Goal: Check status: Check status

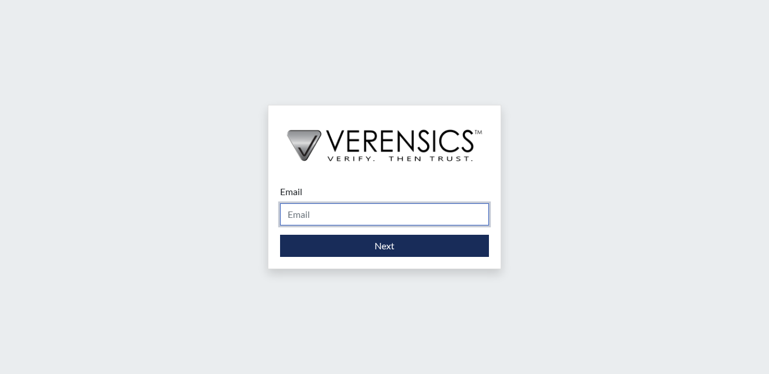
click at [311, 216] on input "Email" at bounding box center [384, 215] width 209 height 22
type input "[PERSON_NAME][EMAIL_ADDRESS][PERSON_NAME][DOMAIN_NAME]"
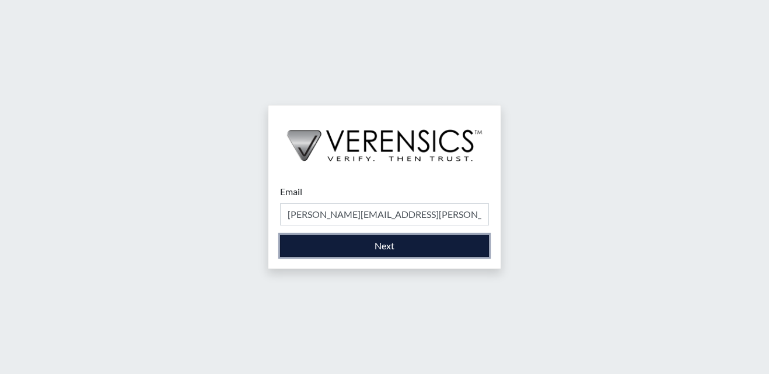
click at [353, 251] on button "Next" at bounding box center [384, 246] width 209 height 22
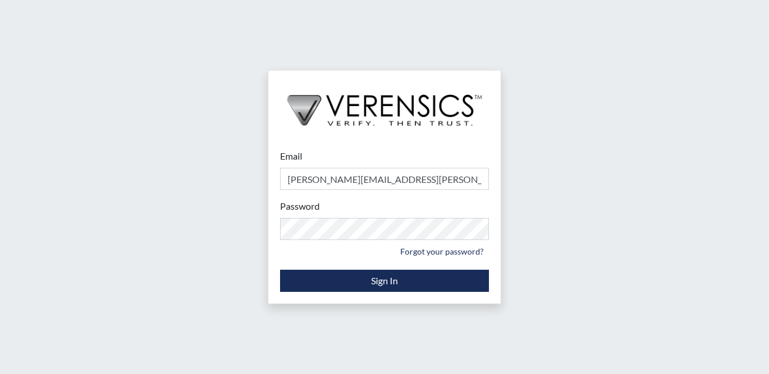
click at [244, 253] on div "Email megan.wakely@gdc.ga.gov Please provide your email address. Password Pleas…" at bounding box center [384, 187] width 769 height 374
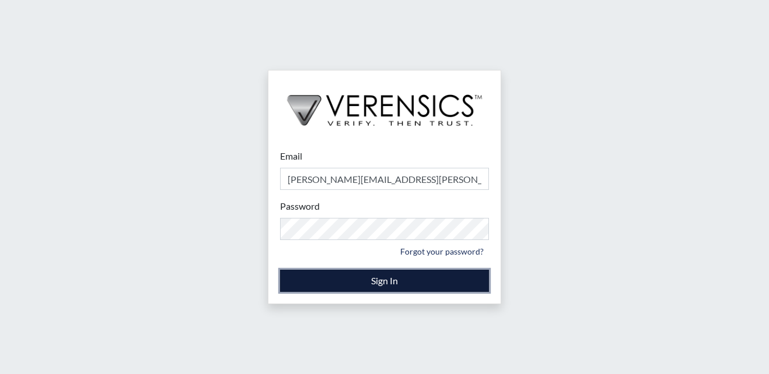
click at [320, 281] on button "Sign In" at bounding box center [384, 281] width 209 height 22
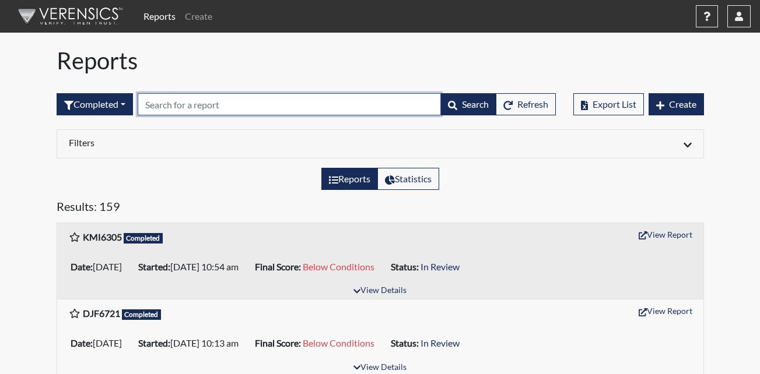
click at [186, 110] on input "text" at bounding box center [289, 104] width 303 height 22
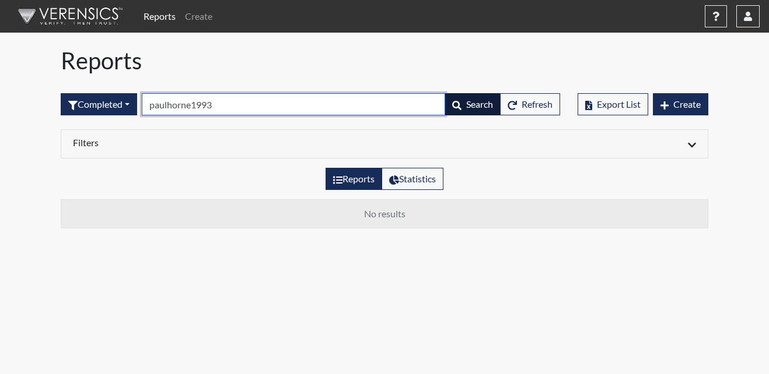
type input "paulhorne1993"
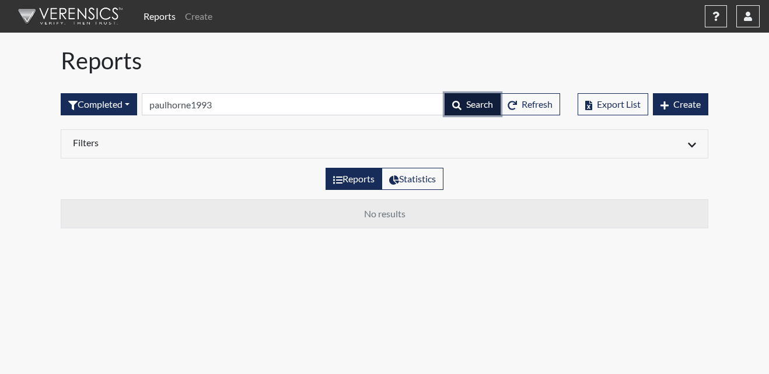
click at [478, 106] on span "Search" at bounding box center [479, 104] width 27 height 11
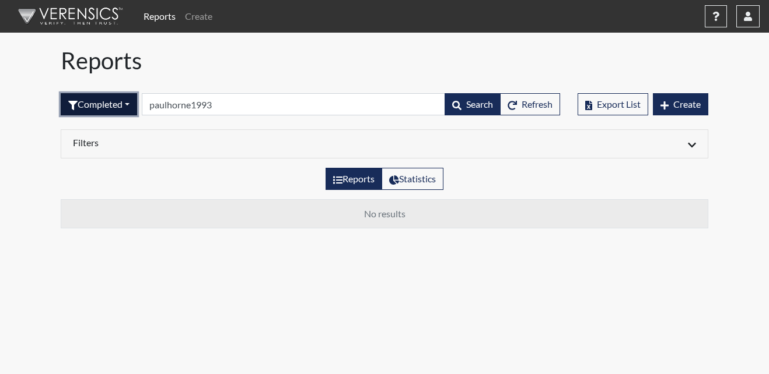
click at [89, 103] on button "Completed" at bounding box center [99, 104] width 76 height 22
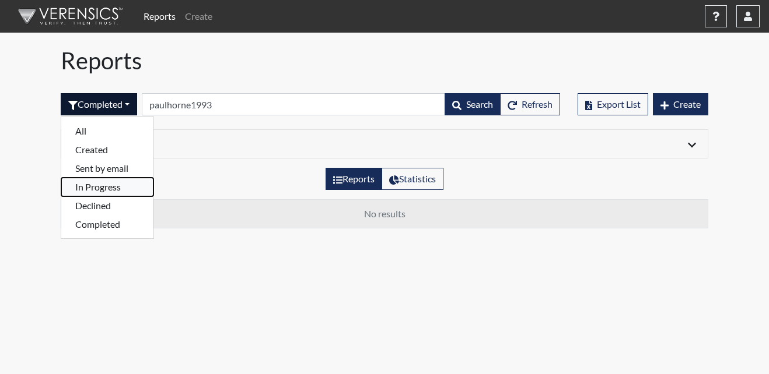
click at [97, 184] on button "In Progress" at bounding box center [107, 187] width 92 height 19
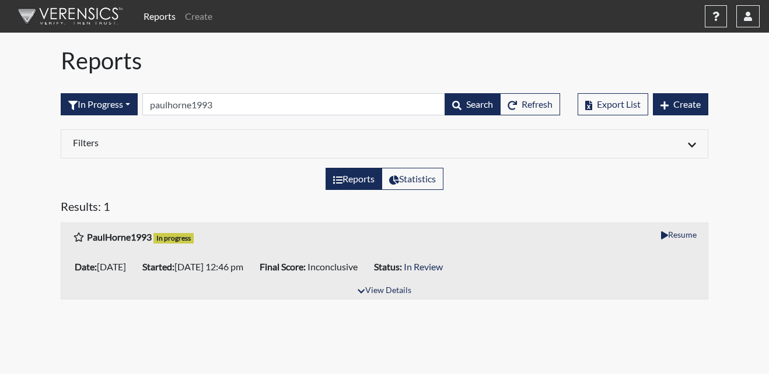
click at [205, 180] on div "Reports Statistics" at bounding box center [384, 183] width 665 height 31
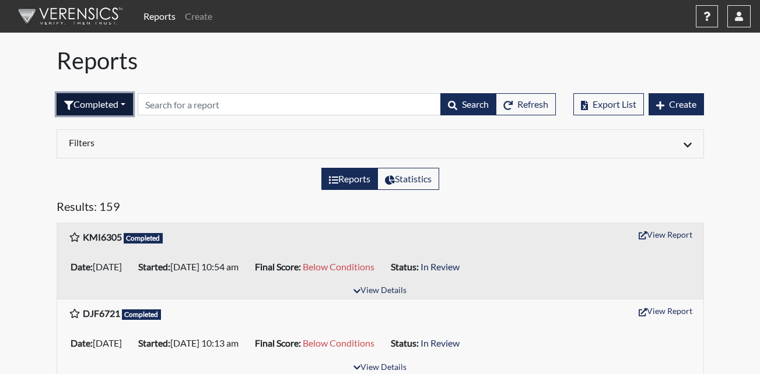
click at [94, 107] on button "Completed" at bounding box center [95, 104] width 76 height 22
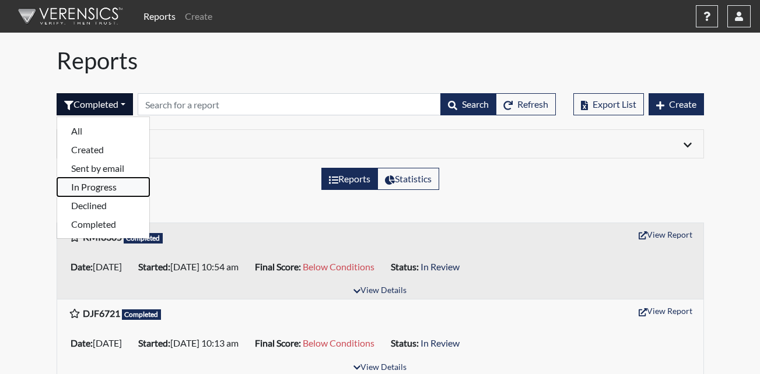
click at [98, 191] on button "In Progress" at bounding box center [103, 187] width 92 height 19
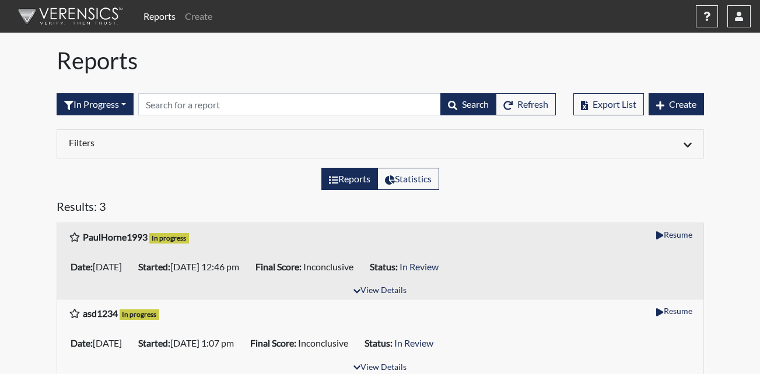
click at [136, 181] on div "Reports Statistics" at bounding box center [380, 183] width 665 height 31
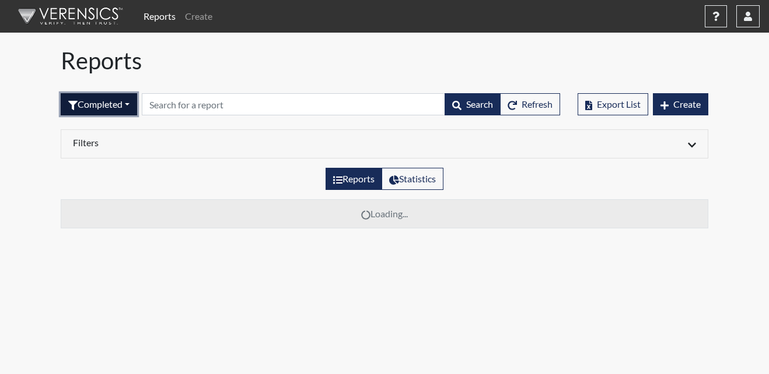
click at [123, 110] on button "Completed" at bounding box center [99, 104] width 76 height 22
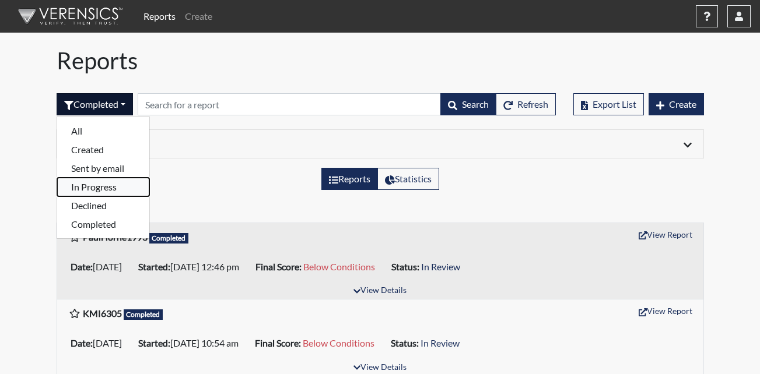
click at [103, 192] on button "In Progress" at bounding box center [103, 187] width 92 height 19
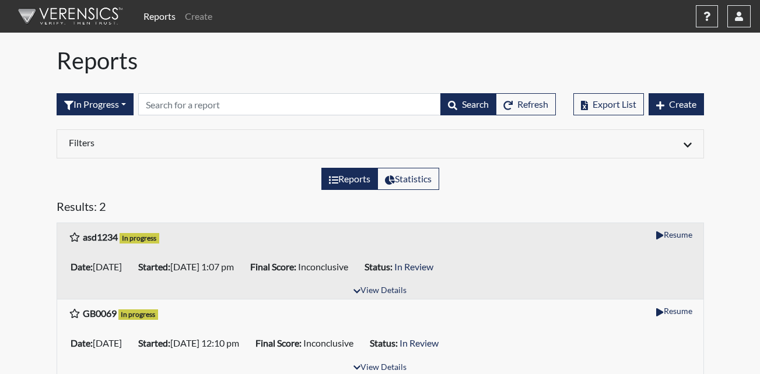
scroll to position [12, 0]
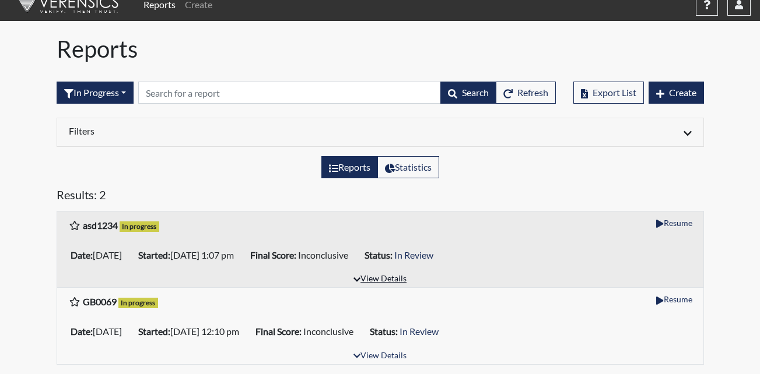
click at [380, 279] on button "View Details" at bounding box center [380, 280] width 64 height 16
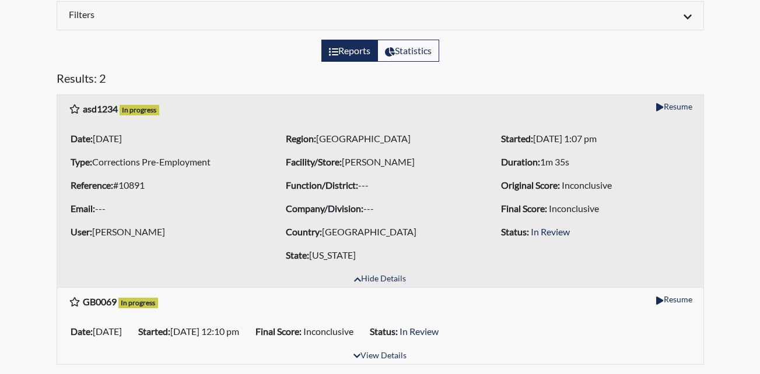
scroll to position [70, 0]
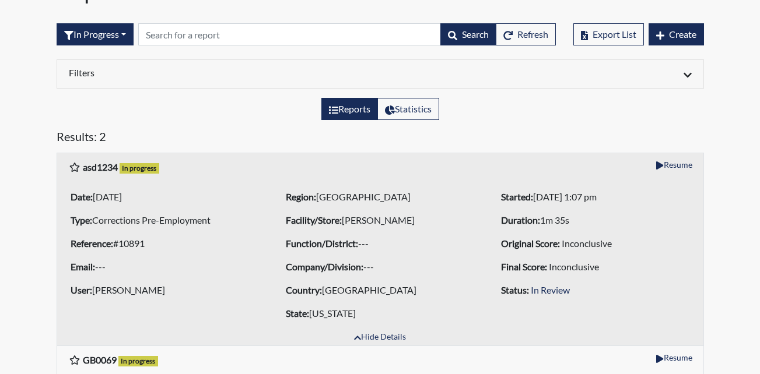
click at [328, 300] on ul "Region: North Region Facility/Store: Walker SP Function/District: --- Company/D…" at bounding box center [380, 255] width 198 height 140
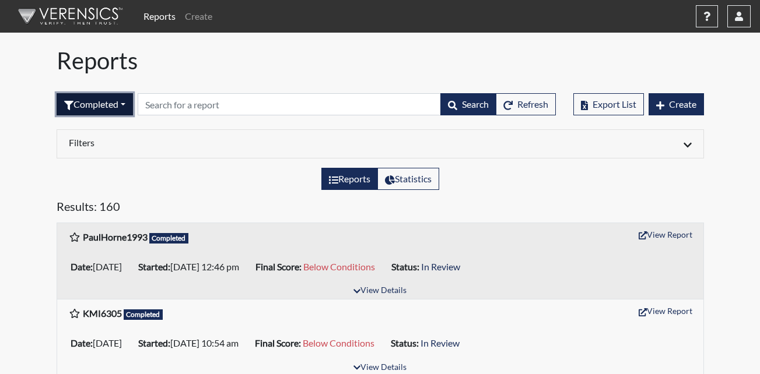
click at [76, 106] on button "Completed" at bounding box center [95, 104] width 76 height 22
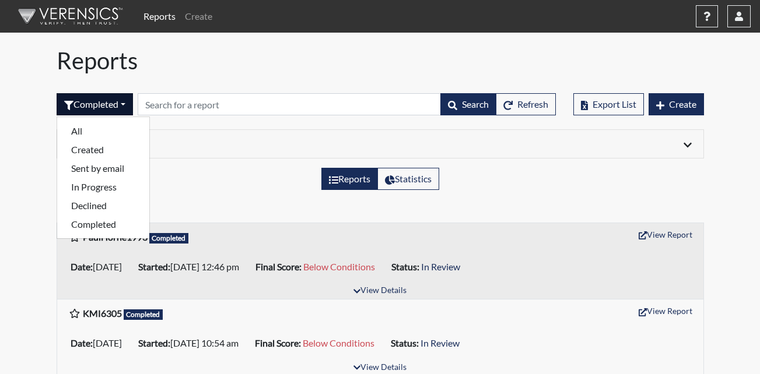
click at [219, 176] on div "Reports Statistics" at bounding box center [380, 183] width 665 height 31
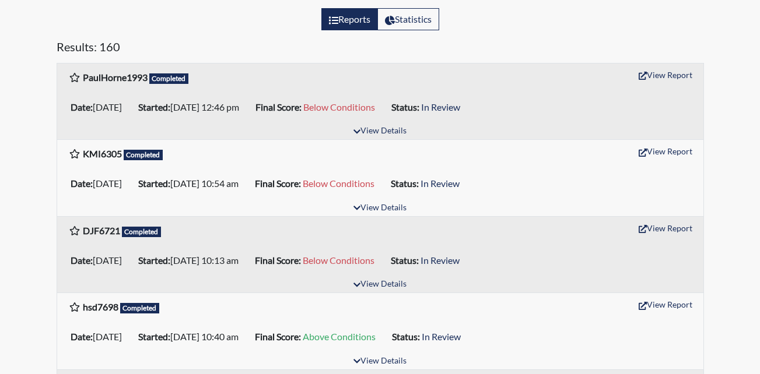
scroll to position [117, 0]
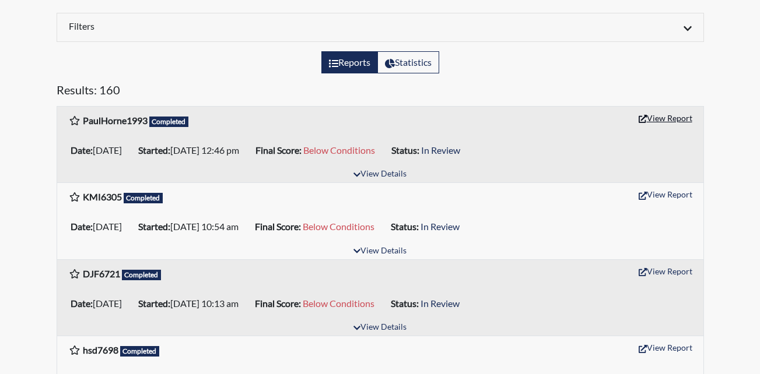
click at [672, 119] on button "View Report" at bounding box center [665, 118] width 64 height 18
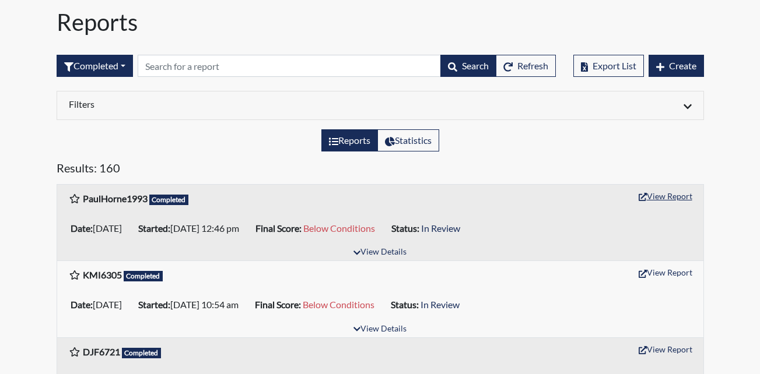
scroll to position [58, 0]
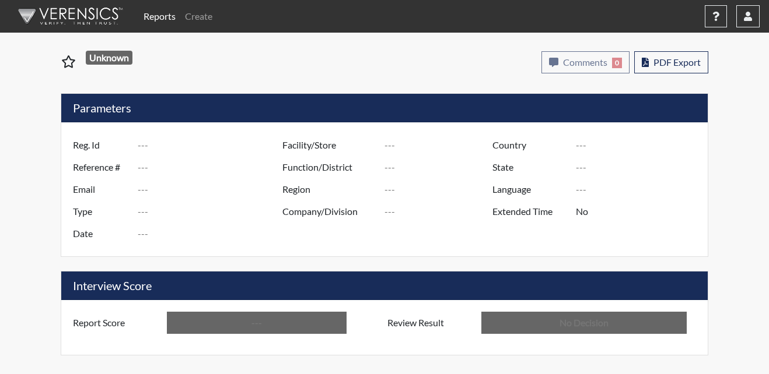
type input "PaulHorne1993"
type input "50896"
type input "---"
type input "Corrections Pre-Employment"
type input "[DATE]"
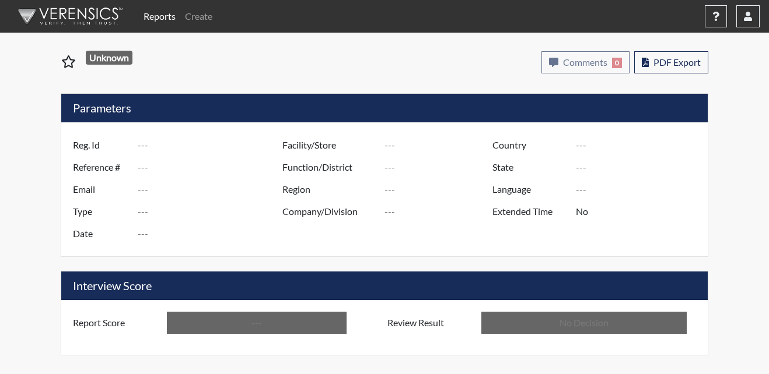
type input "[PERSON_NAME]"
type input "[GEOGRAPHIC_DATA]"
type input "[US_STATE]"
type input "English"
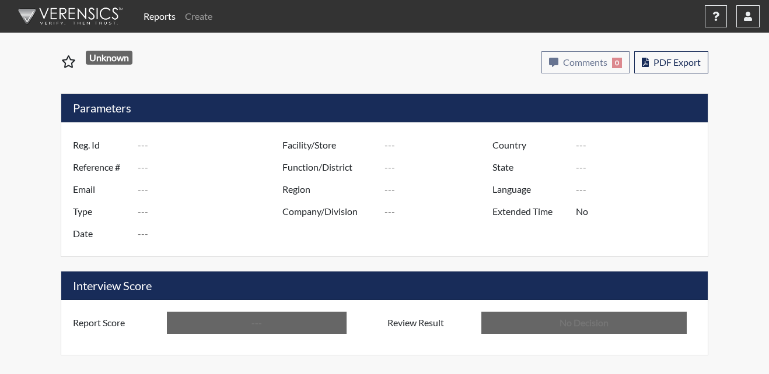
type input "Below Conditions"
type input "In Review"
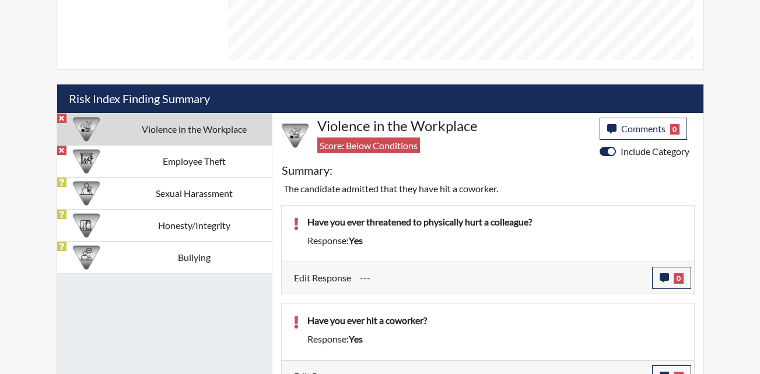
scroll to position [642, 0]
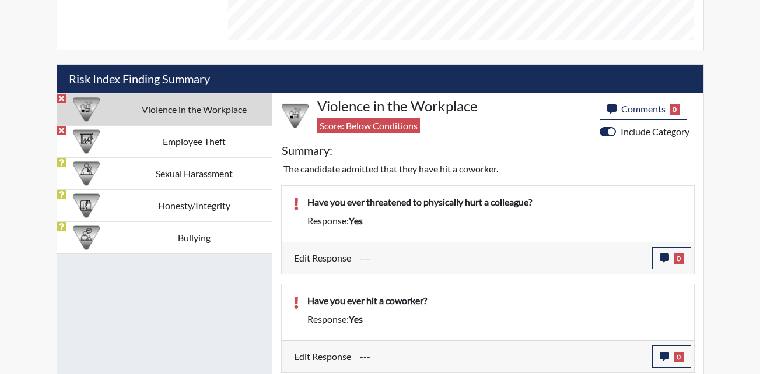
click at [360, 261] on input "---" at bounding box center [501, 258] width 283 height 22
click at [332, 257] on label "Edit Response" at bounding box center [322, 258] width 57 height 22
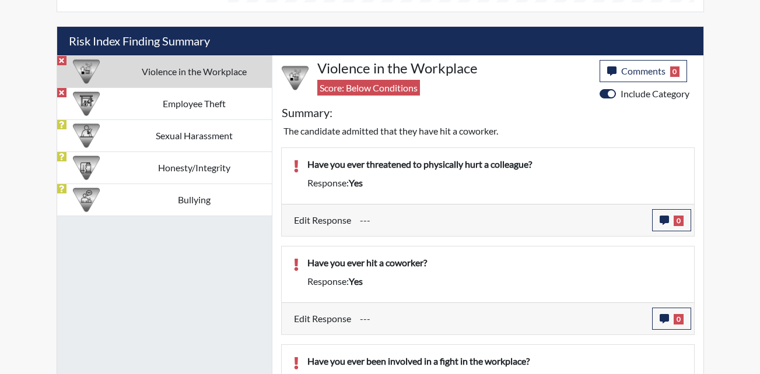
scroll to position [700, 0]
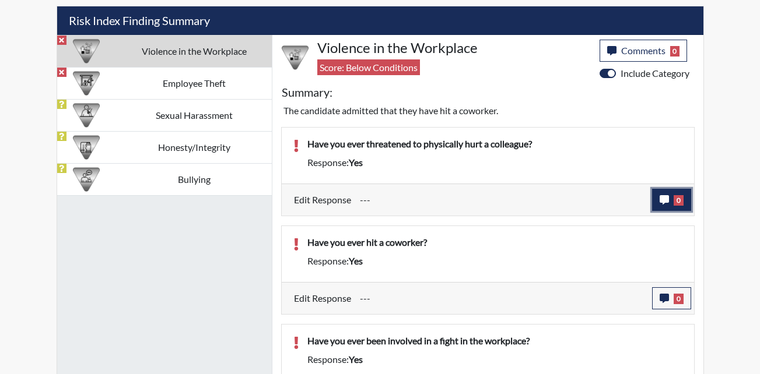
click at [662, 198] on icon "button" at bounding box center [664, 199] width 9 height 9
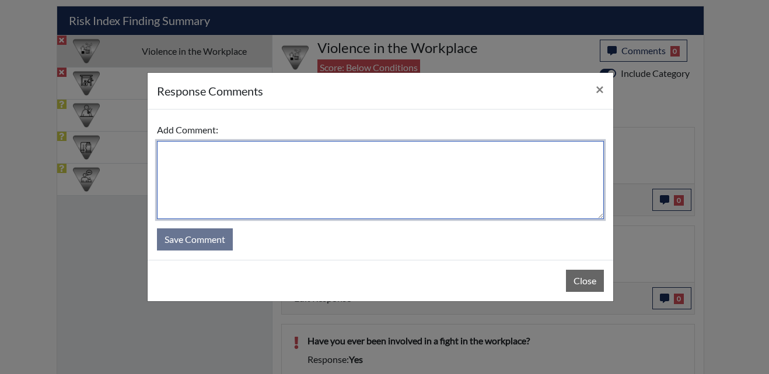
click at [356, 187] on textarea at bounding box center [380, 180] width 447 height 78
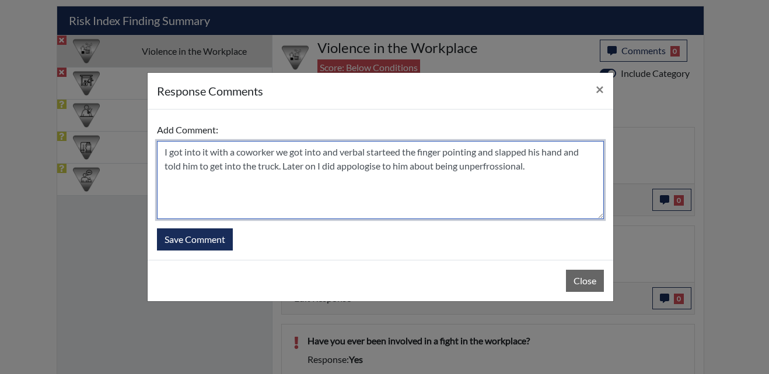
drag, startPoint x: 487, startPoint y: 168, endPoint x: 548, endPoint y: 162, distance: 61.6
click at [548, 162] on textarea "I got into it with a coworker we got into and verbal starteed the finger pointi…" at bounding box center [380, 180] width 447 height 78
click at [283, 182] on textarea "I got into it with a coworker we got into, and verbal started the finger pointi…" at bounding box center [380, 180] width 447 height 78
click at [321, 152] on textarea "I got into it with a coworker we got into, and verbal started the finger pointi…" at bounding box center [380, 180] width 447 height 78
click at [321, 154] on textarea "I got into it with a coworker, and verbal started the finger pointing and slapp…" at bounding box center [380, 180] width 447 height 78
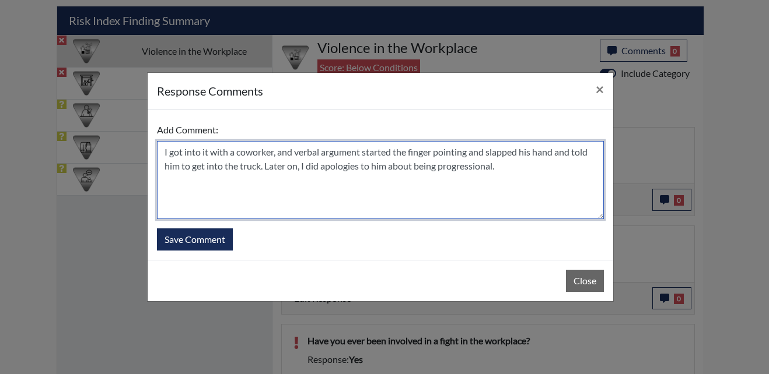
click at [356, 162] on textarea "I got into it with a coworker, and verbal argument started the finger pointing …" at bounding box center [380, 180] width 447 height 78
click at [395, 151] on textarea "I got into it with a coworker, and verbal argument started the finger pointing …" at bounding box center [380, 180] width 447 height 78
drag, startPoint x: 542, startPoint y: 153, endPoint x: 467, endPoint y: 154, distance: 75.2
click at [467, 154] on textarea "I got into it with a coworker, and verbal argument started and he started to th…" at bounding box center [380, 180] width 447 height 78
click at [165, 167] on textarea "I got into it with a coworker, and verbal argument started and he started to po…" at bounding box center [380, 180] width 447 height 78
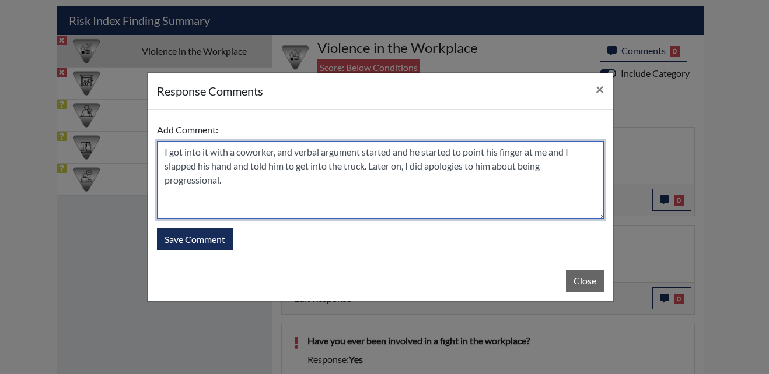
click at [367, 168] on textarea "I got into it with a coworker, and verbal argument started and he started to po…" at bounding box center [380, 180] width 447 height 78
click at [166, 182] on textarea "I got into it with a coworker, and verbal argument started and he started to po…" at bounding box center [380, 180] width 447 height 78
click at [269, 187] on textarea "I got into it with a coworker, and verbal argument started and he started to po…" at bounding box center [380, 180] width 447 height 78
click at [233, 177] on textarea "I got into it with a coworker, and verbal argument started, and he started to p…" at bounding box center [380, 180] width 447 height 78
click at [278, 178] on textarea "I got into it with a coworker, and verbal argument started, and he started to p…" at bounding box center [380, 180] width 447 height 78
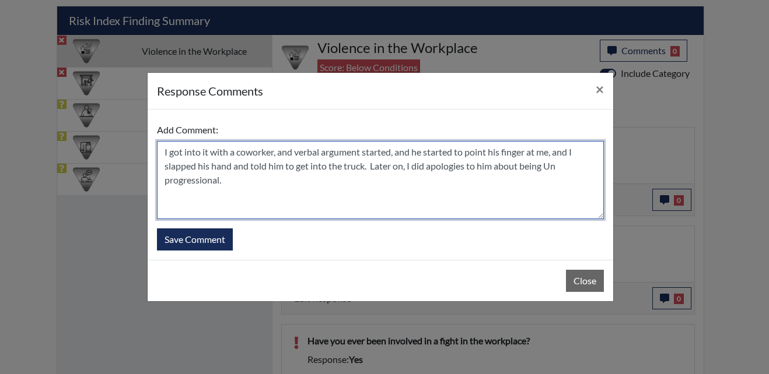
click at [395, 198] on textarea "I got into it with a coworker, and verbal argument started, and he started to p…" at bounding box center [380, 180] width 447 height 78
type textarea "I got into it with a coworker, and verbal argument started, and he started to p…"
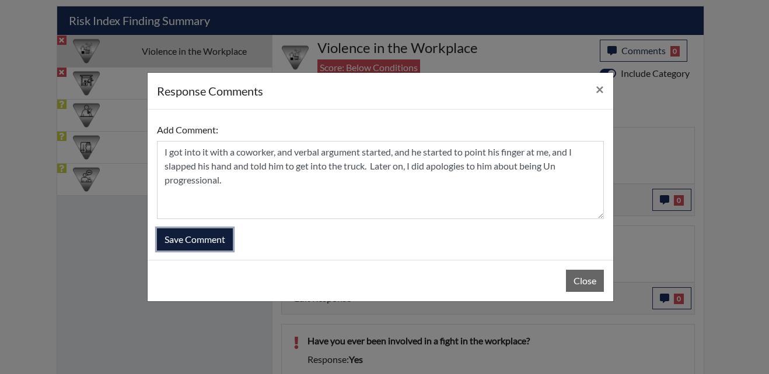
click at [183, 239] on button "Save Comment" at bounding box center [195, 240] width 76 height 22
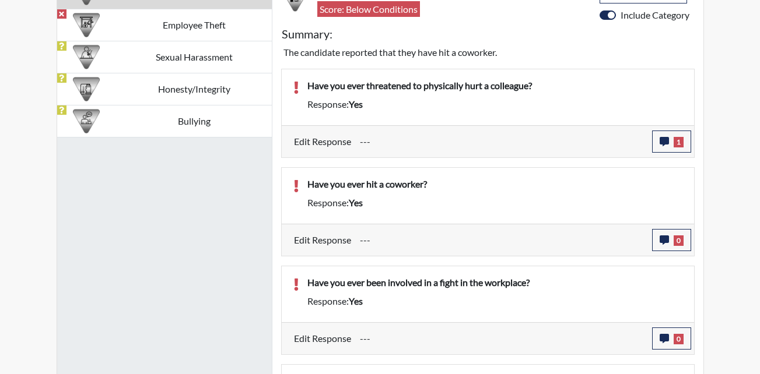
scroll to position [194, 485]
click at [674, 145] on span "1" at bounding box center [679, 142] width 10 height 10
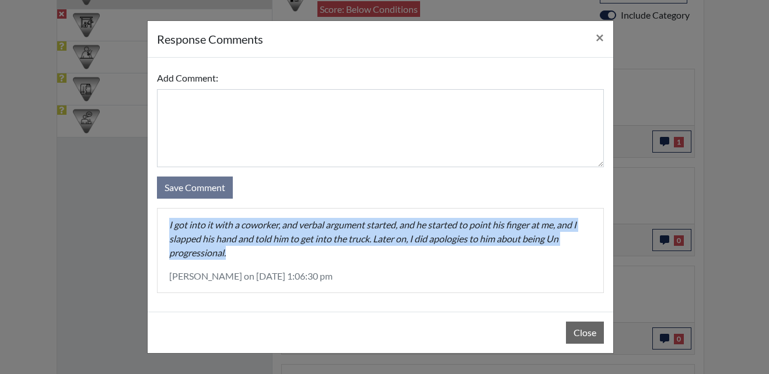
drag, startPoint x: 232, startPoint y: 255, endPoint x: 167, endPoint y: 223, distance: 71.7
click at [167, 223] on div "I got into it with a coworker, and verbal argument started, and he started to p…" at bounding box center [380, 251] width 446 height 84
drag, startPoint x: 167, startPoint y: 223, endPoint x: 175, endPoint y: 227, distance: 8.6
copy p "I got into it with a coworker, and verbal argument started, and he started to p…"
click at [587, 338] on button "Close" at bounding box center [585, 333] width 38 height 22
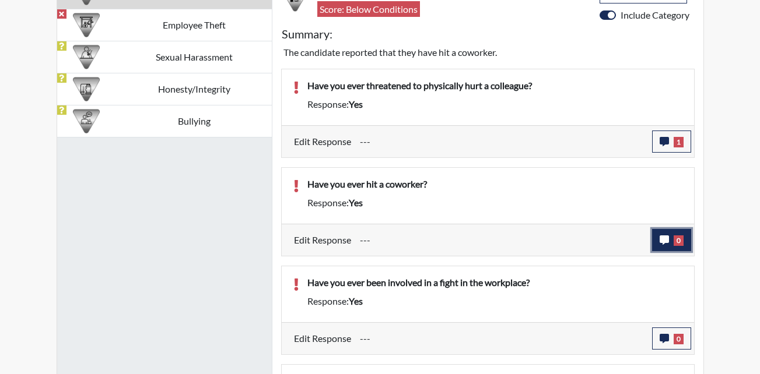
click at [662, 237] on icon "button" at bounding box center [664, 240] width 9 height 9
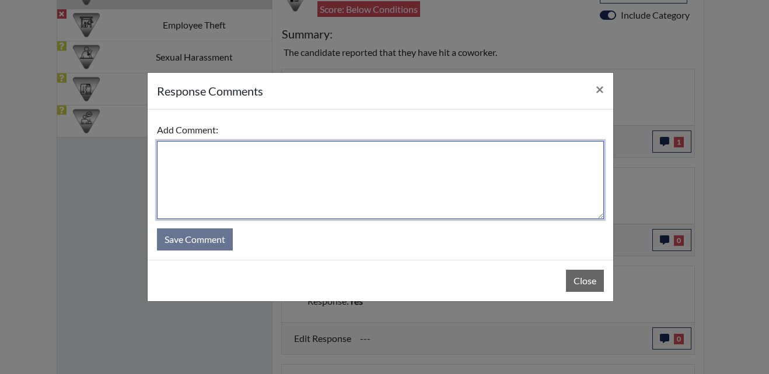
click at [228, 176] on textarea at bounding box center [380, 180] width 447 height 78
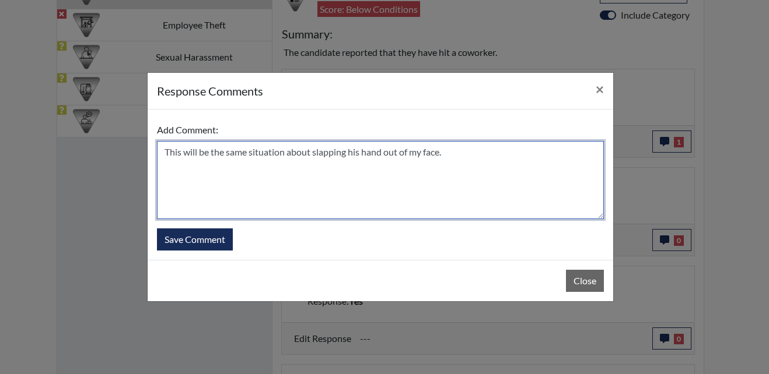
paste textarea "I got into it with a coworker, and verbal argument started, and he started to p…"
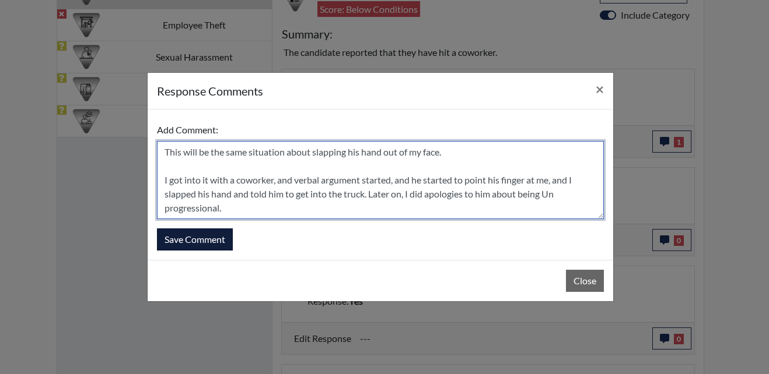
type textarea "This will be the same situation about slapping his hand out of my face. I got i…"
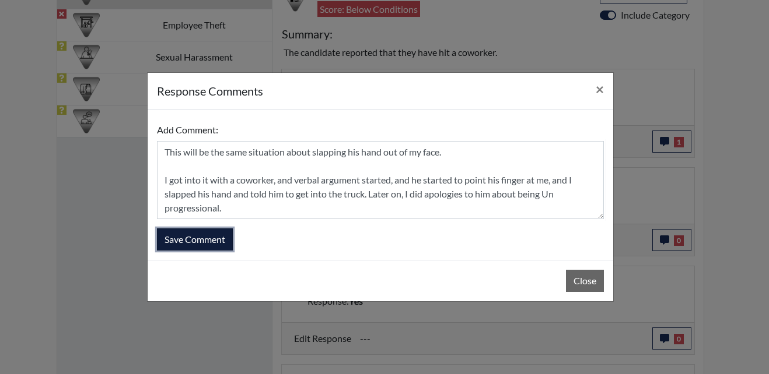
click at [176, 235] on button "Save Comment" at bounding box center [195, 240] width 76 height 22
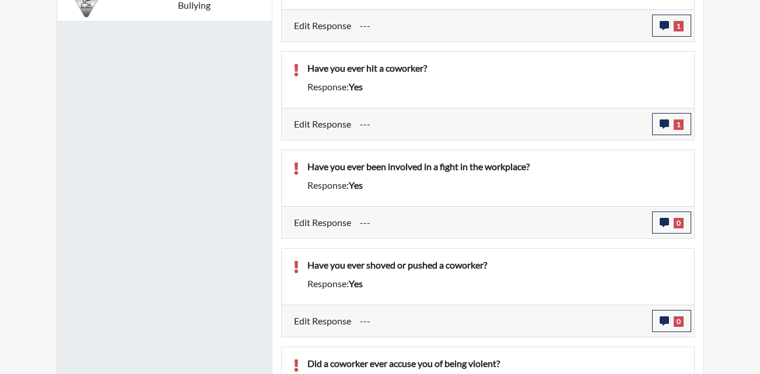
scroll to position [875, 0]
click at [663, 219] on icon "button" at bounding box center [664, 222] width 9 height 9
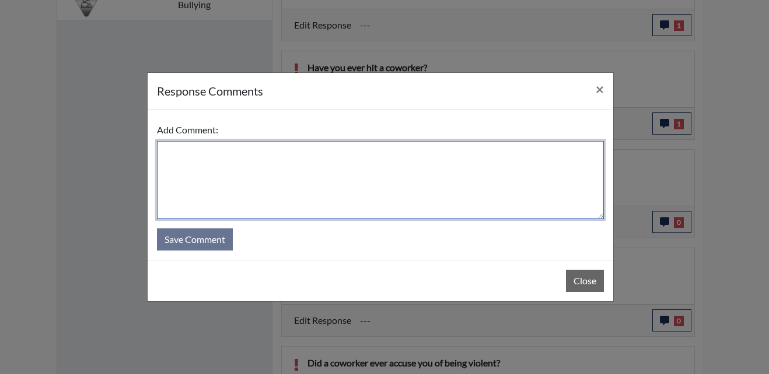
click at [249, 174] on textarea at bounding box center [380, 180] width 447 height 78
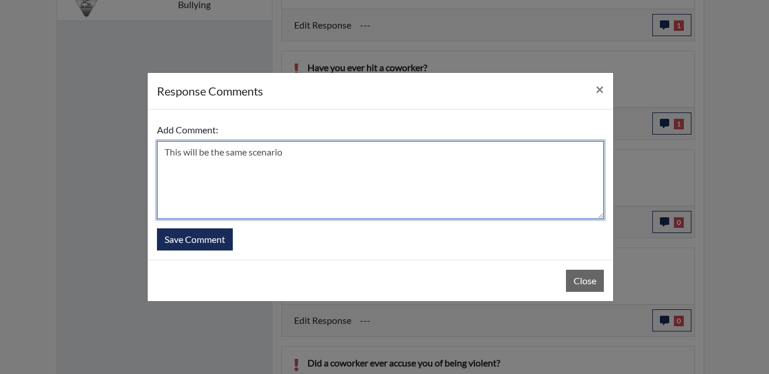
click at [292, 150] on textarea "This will be the same scenario" at bounding box center [380, 180] width 447 height 78
paste textarea "I got into it with a coworker, and verbal argument started, and he started to p…"
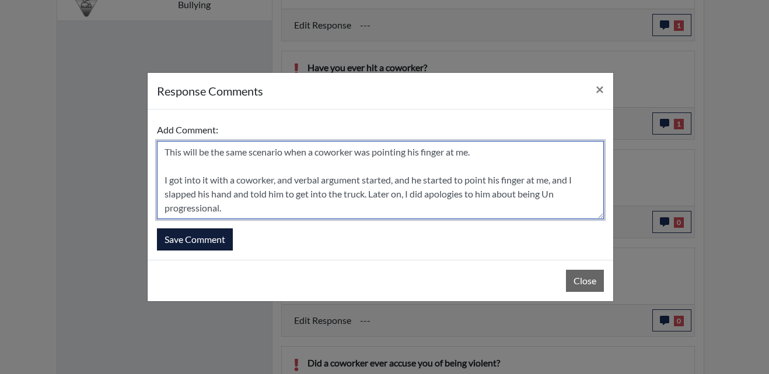
type textarea "This will be the same scenario when a coworker was pointing his finger at me. I…"
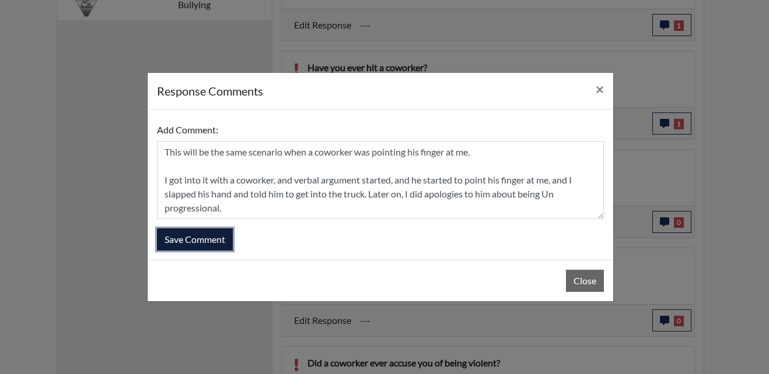
click at [188, 242] on button "Save Comment" at bounding box center [195, 240] width 76 height 22
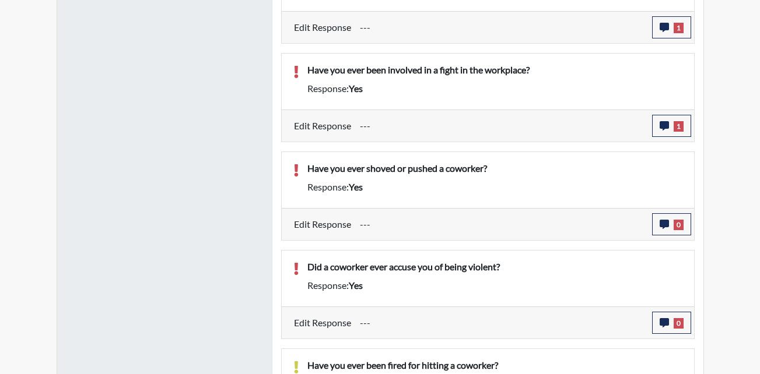
scroll to position [991, 0]
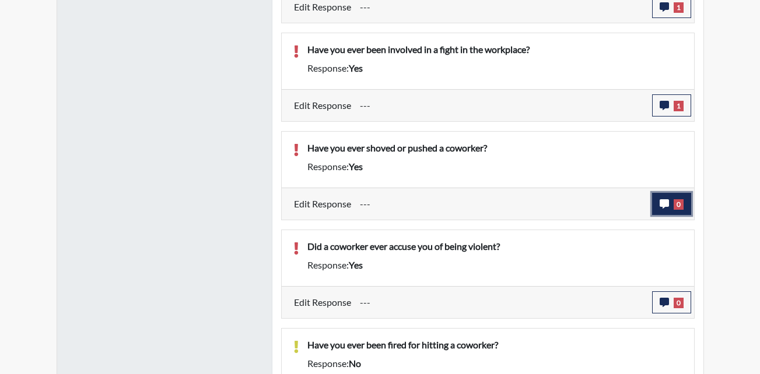
click at [685, 206] on button "0" at bounding box center [671, 204] width 39 height 22
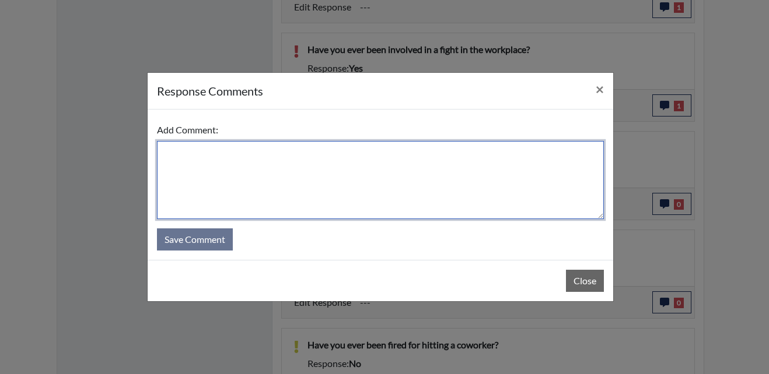
click at [306, 178] on textarea at bounding box center [380, 180] width 447 height 78
paste textarea "I got into it with a coworker, and verbal argument started, and he started to p…"
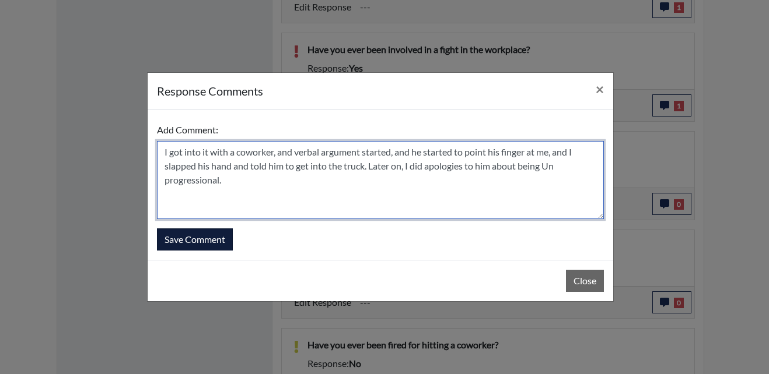
type textarea "I got into it with a coworker, and verbal argument started, and he started to p…"
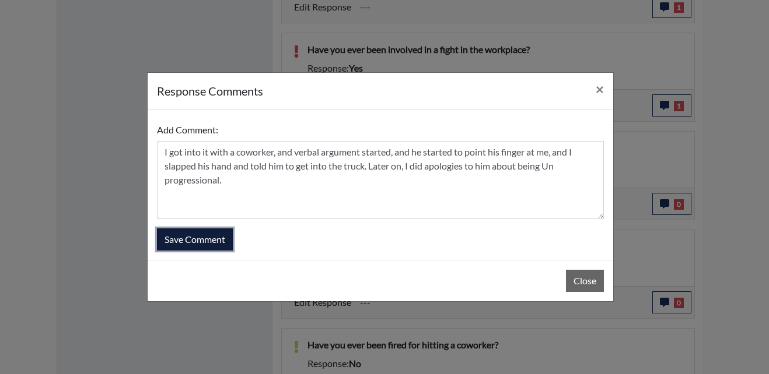
click at [198, 245] on button "Save Comment" at bounding box center [195, 240] width 76 height 22
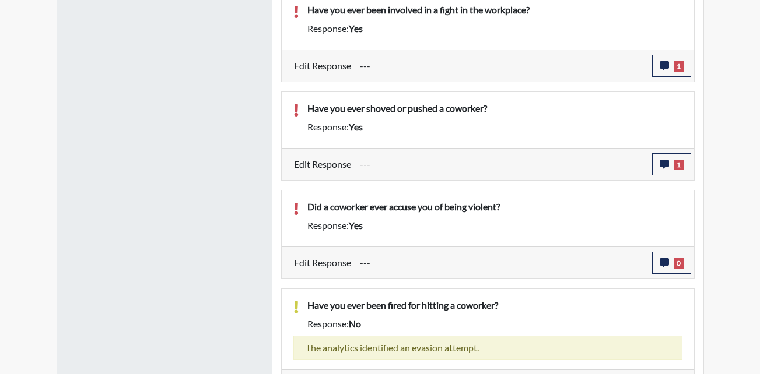
scroll to position [1050, 0]
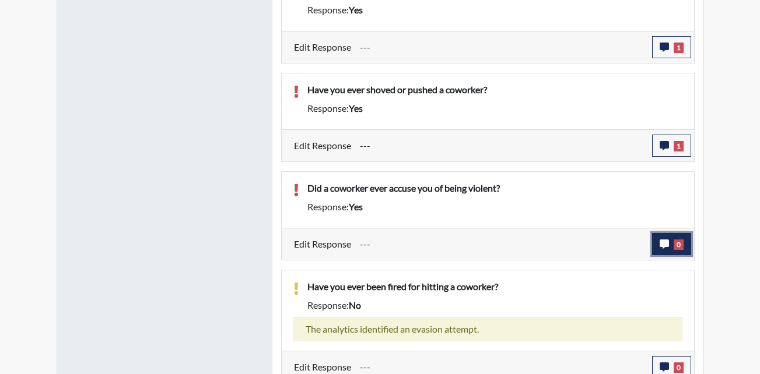
click at [662, 240] on icon "button" at bounding box center [664, 244] width 9 height 9
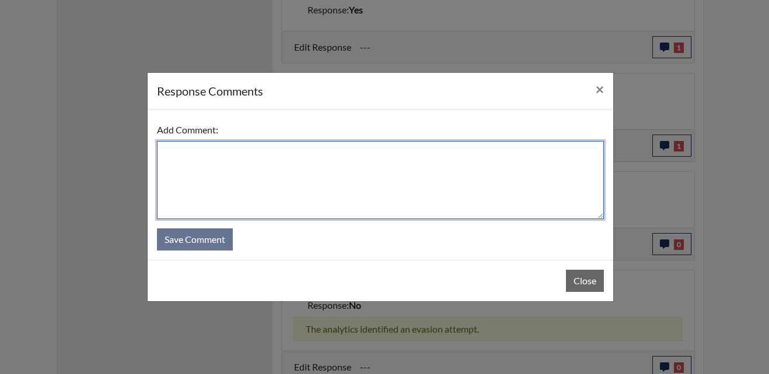
click at [171, 160] on textarea at bounding box center [380, 180] width 447 height 78
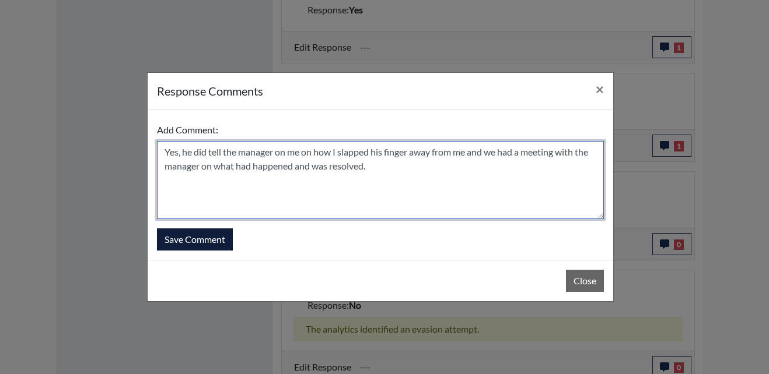
type textarea "Yes, he did tell the manager on me on how I slapped his finger away from me and…"
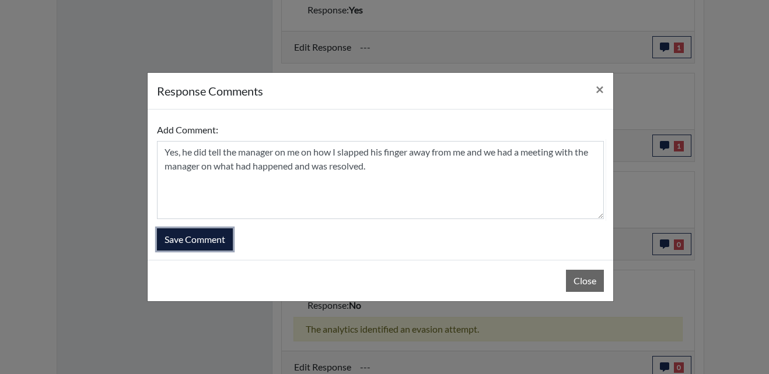
click at [212, 235] on button "Save Comment" at bounding box center [195, 240] width 76 height 22
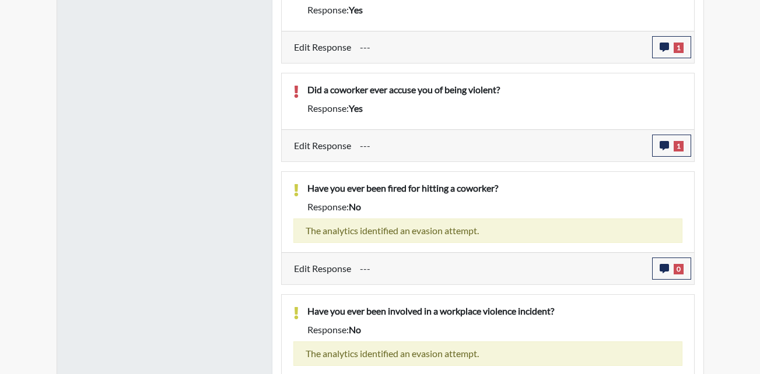
scroll to position [1166, 0]
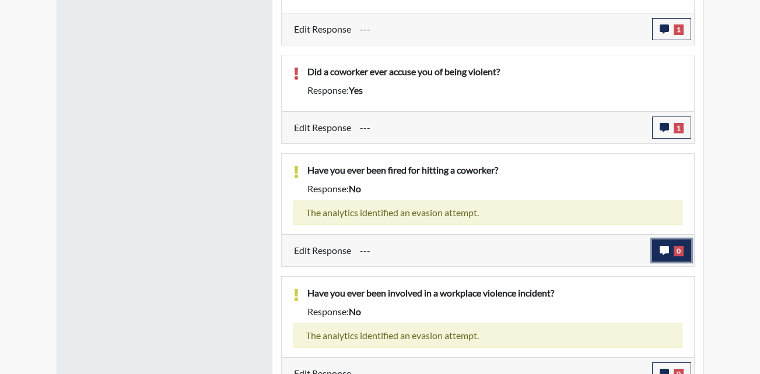
click at [679, 259] on button "0" at bounding box center [671, 251] width 39 height 22
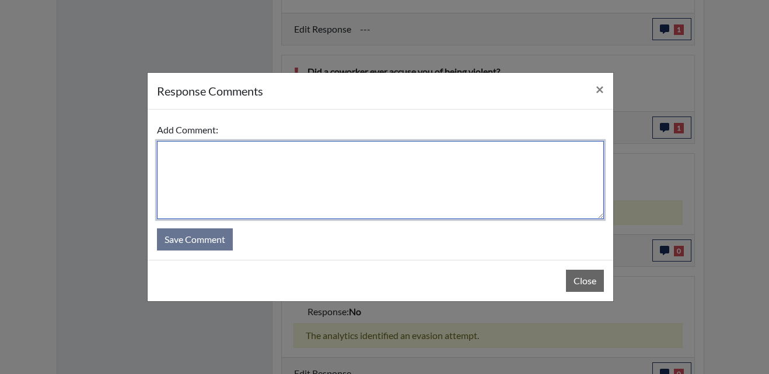
click at [260, 167] on textarea at bounding box center [380, 180] width 447 height 78
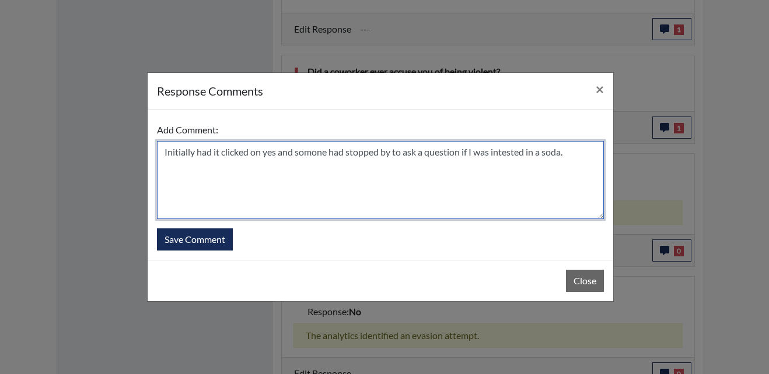
drag, startPoint x: 509, startPoint y: 155, endPoint x: 528, endPoint y: 149, distance: 20.3
click at [528, 149] on textarea "Initially had it clicked on yes and somone had stopped by to ask a question if …" at bounding box center [380, 180] width 447 height 78
click at [581, 153] on textarea "Initially had it clicked on yes and someone had stopped by to ask a question if…" at bounding box center [380, 180] width 447 height 78
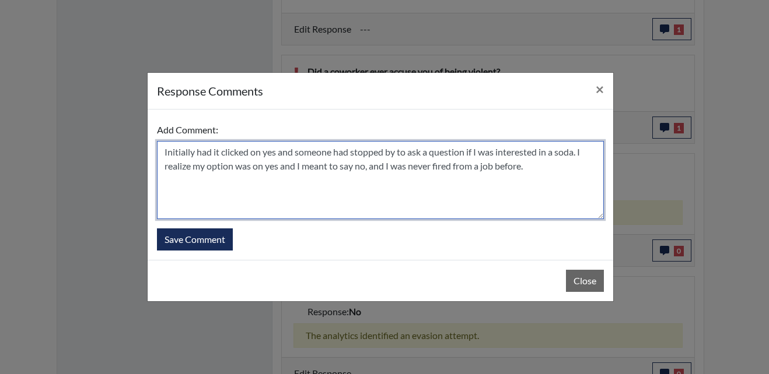
click at [456, 167] on textarea "Initially had it clicked on yes and someone had stopped by to ask a question if…" at bounding box center [380, 180] width 447 height 78
click at [544, 165] on textarea "Initially had it clicked on yes and someone had stopped by to ask a question if…" at bounding box center [380, 180] width 447 height 78
type textarea "Initially had it clicked on yes and someone had stopped by to ask a question if…"
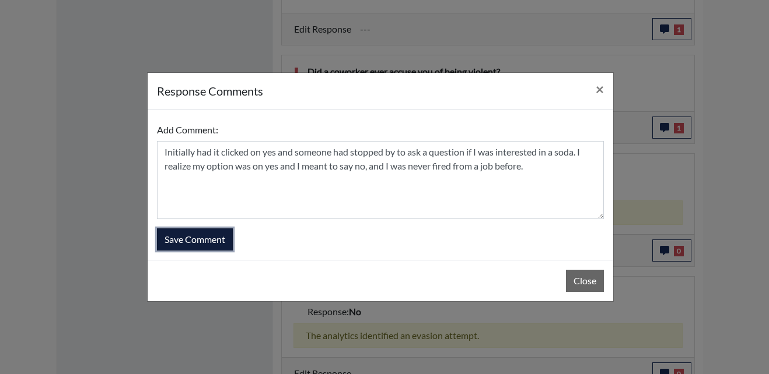
click at [200, 237] on button "Save Comment" at bounding box center [195, 240] width 76 height 22
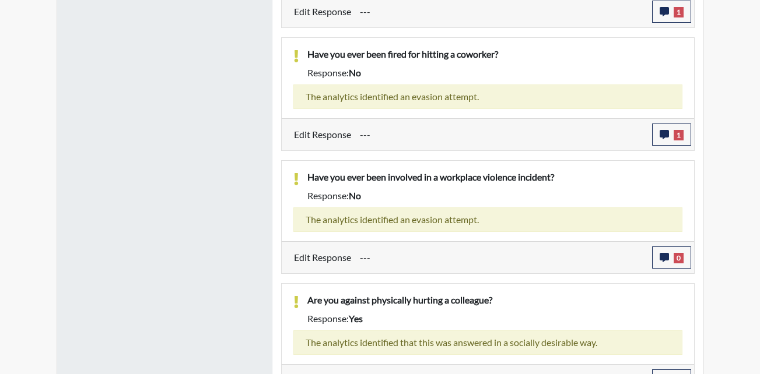
scroll to position [1283, 0]
click at [680, 260] on span "0" at bounding box center [679, 258] width 10 height 10
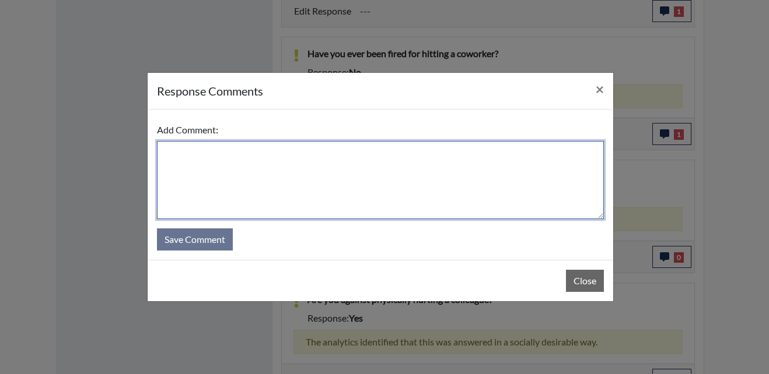
click at [294, 186] on textarea at bounding box center [380, 180] width 447 height 78
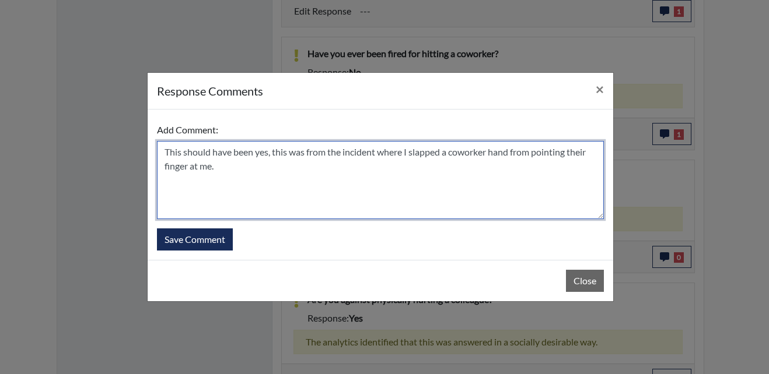
click at [349, 176] on textarea "This should have been yes, this was from the incident where I slapped a coworke…" at bounding box center [380, 180] width 447 height 78
type textarea "This should have been yes, this was from the incident where I slapped a coworke…"
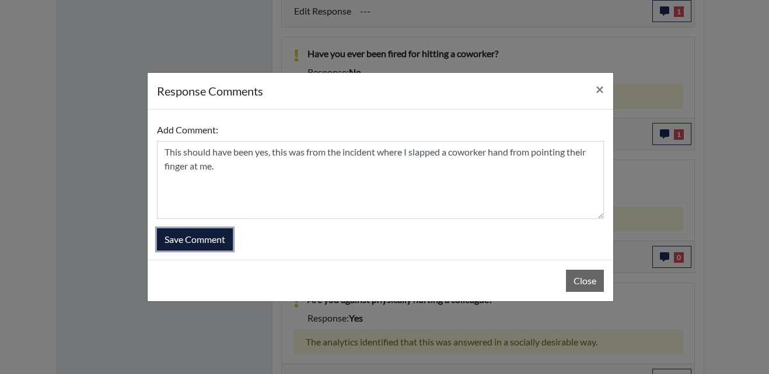
click at [219, 245] on button "Save Comment" at bounding box center [195, 240] width 76 height 22
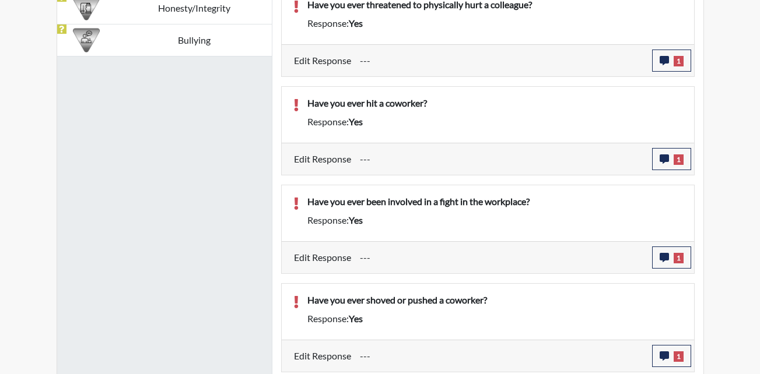
scroll to position [606, 0]
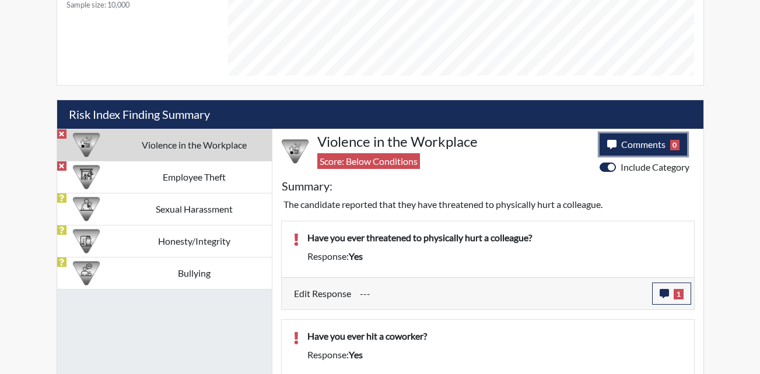
click at [665, 142] on button "Comments 0" at bounding box center [644, 145] width 88 height 22
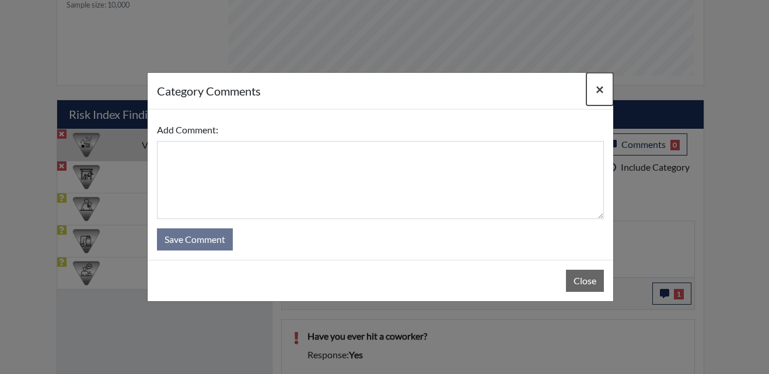
click at [602, 90] on span "×" at bounding box center [599, 88] width 8 height 17
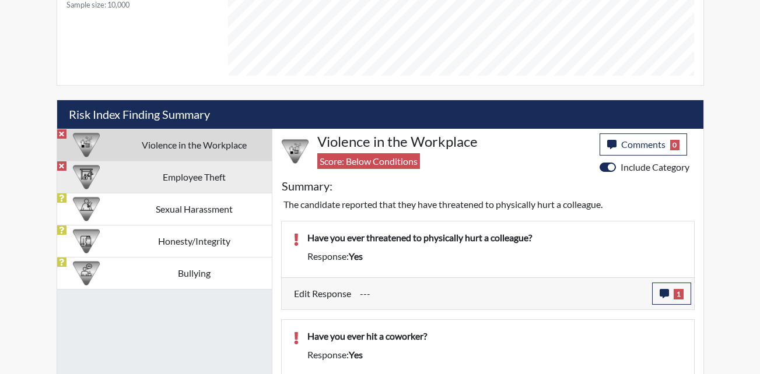
click at [139, 171] on td "Employee Theft" at bounding box center [193, 177] width 155 height 32
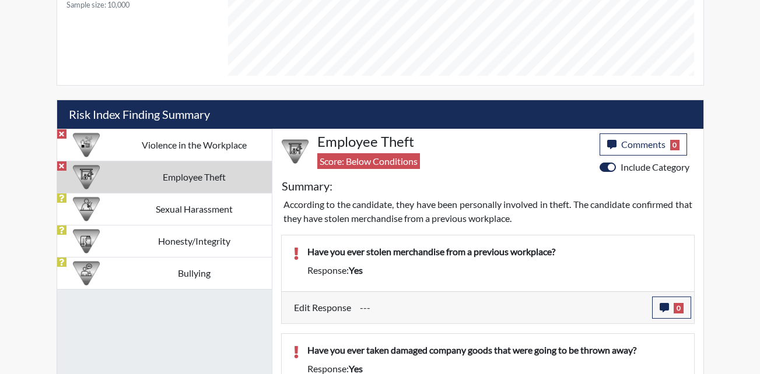
scroll to position [664, 0]
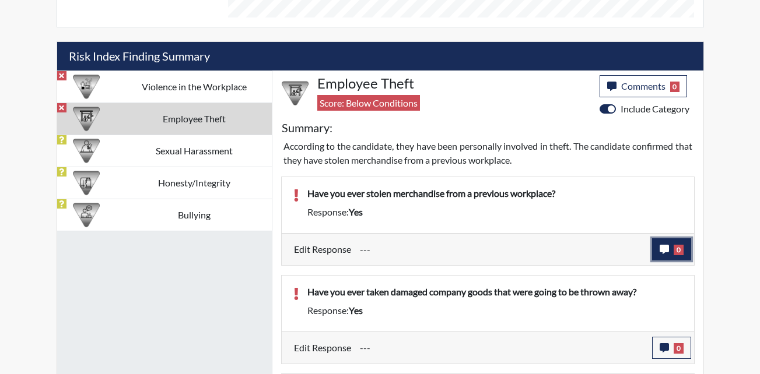
click at [666, 250] on icon "button" at bounding box center [664, 249] width 9 height 9
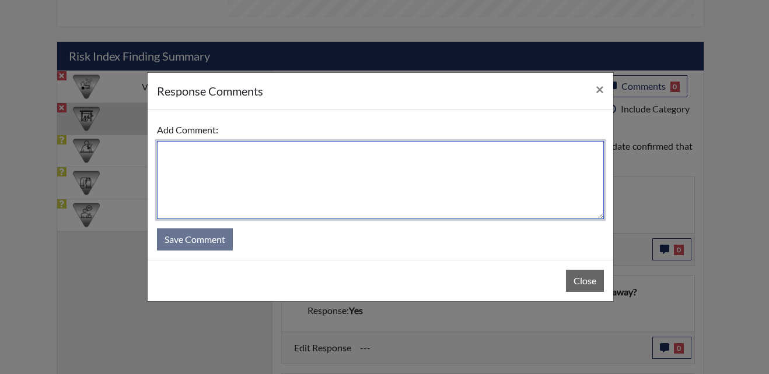
click at [282, 178] on textarea at bounding box center [380, 180] width 447 height 78
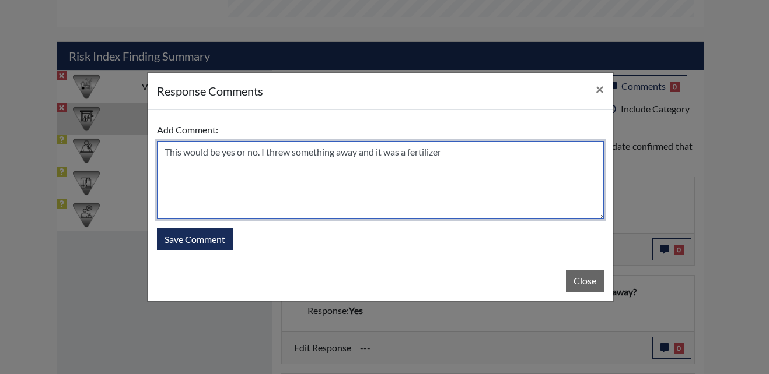
click at [460, 159] on textarea "This would be yes or no. I threw something away and it was a fertilizer" at bounding box center [380, 180] width 447 height 78
click at [532, 154] on textarea "This would be yes or no. I threw something away and it was a fertilizer, and it…" at bounding box center [380, 180] width 447 height 78
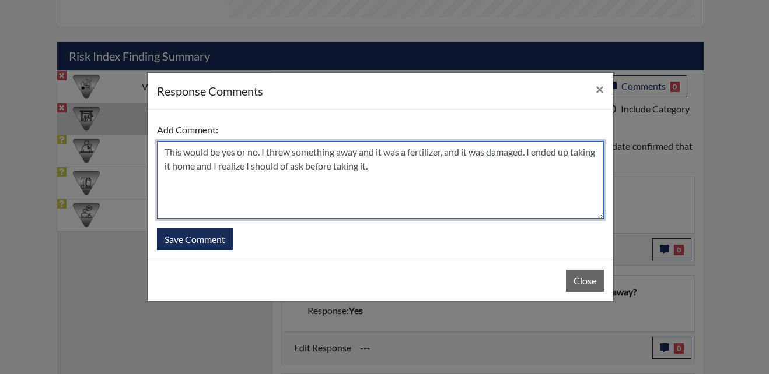
click at [268, 154] on textarea "This would be yes or no. I threw something away and it was a fertilizer, and it…" at bounding box center [380, 180] width 447 height 78
click at [366, 155] on textarea "This would be yes or no. My work place was threw something away and it was a fe…" at bounding box center [380, 180] width 447 height 78
click at [328, 172] on textarea "This would be yes or no. My workplace was throwing something away and it was a …" at bounding box center [380, 180] width 447 height 78
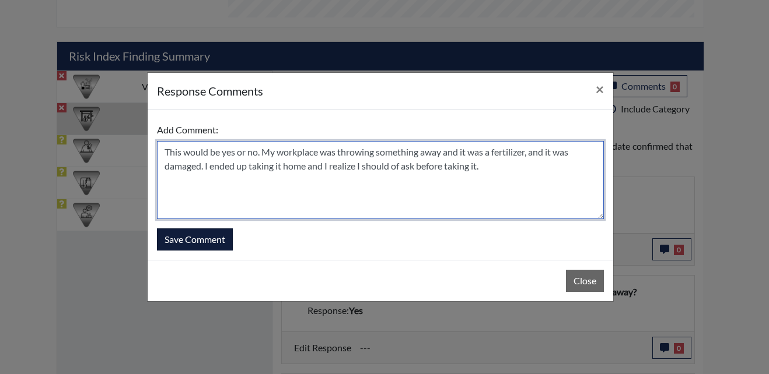
type textarea "This would be yes or no. My workplace was throwing something away and it was a …"
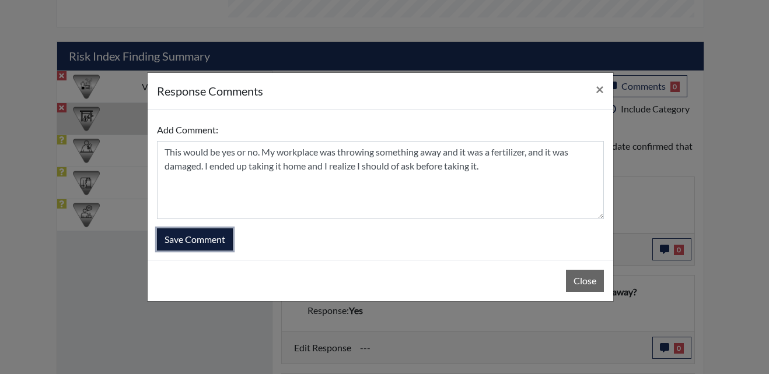
click at [204, 236] on button "Save Comment" at bounding box center [195, 240] width 76 height 22
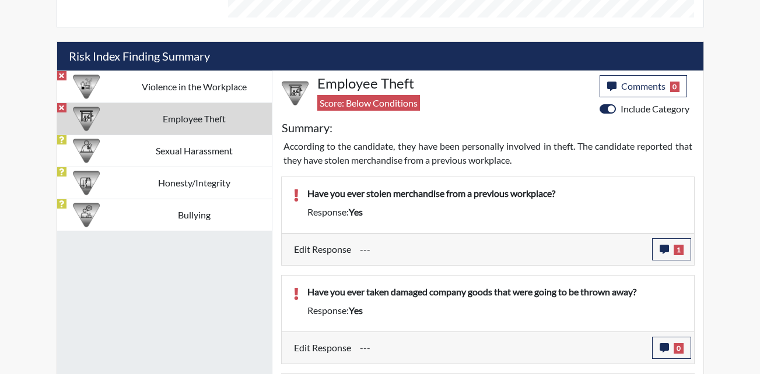
scroll to position [723, 0]
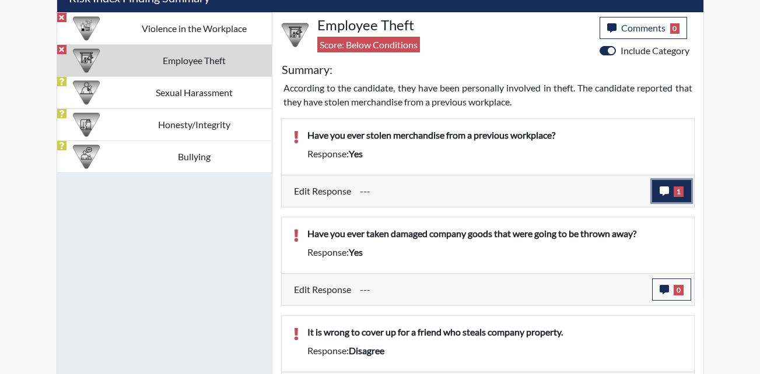
click at [682, 199] on button "1" at bounding box center [671, 191] width 39 height 22
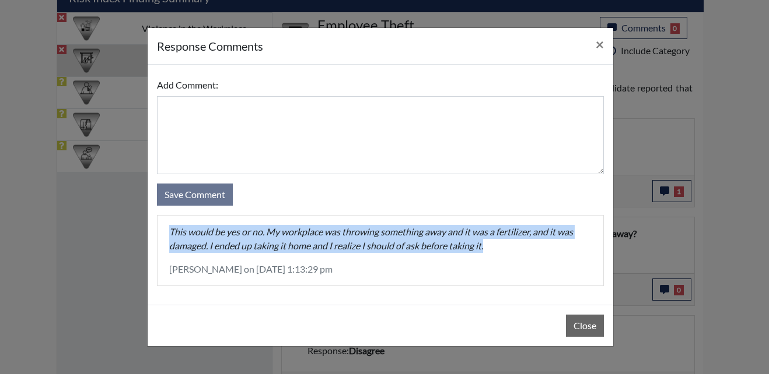
drag, startPoint x: 490, startPoint y: 248, endPoint x: 162, endPoint y: 227, distance: 329.0
click at [162, 227] on div "This would be yes or no. My workplace was throwing something away and it was a …" at bounding box center [380, 251] width 446 height 70
drag, startPoint x: 162, startPoint y: 227, endPoint x: 185, endPoint y: 232, distance: 23.2
copy p "This would be yes or no. My workplace was throwing something away and it was a …"
click at [606, 42] on button "×" at bounding box center [599, 44] width 27 height 33
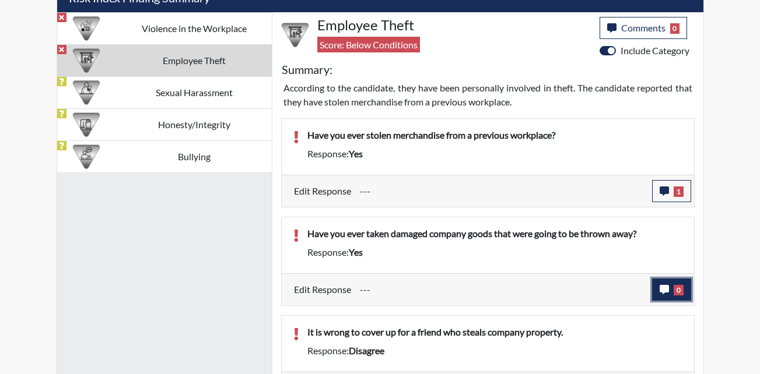
click at [668, 290] on icon "button" at bounding box center [664, 289] width 9 height 9
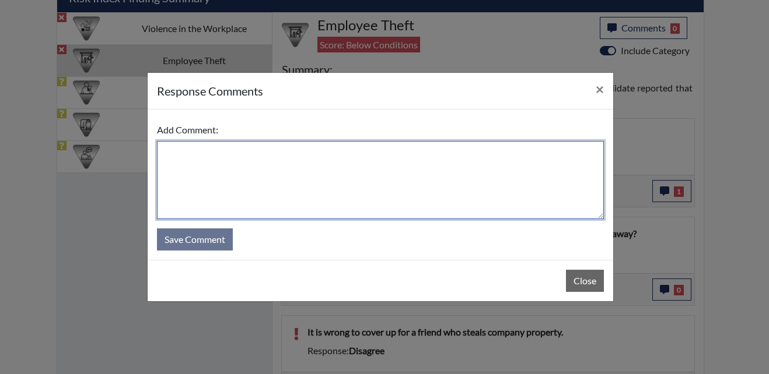
click at [285, 168] on textarea at bounding box center [380, 180] width 447 height 78
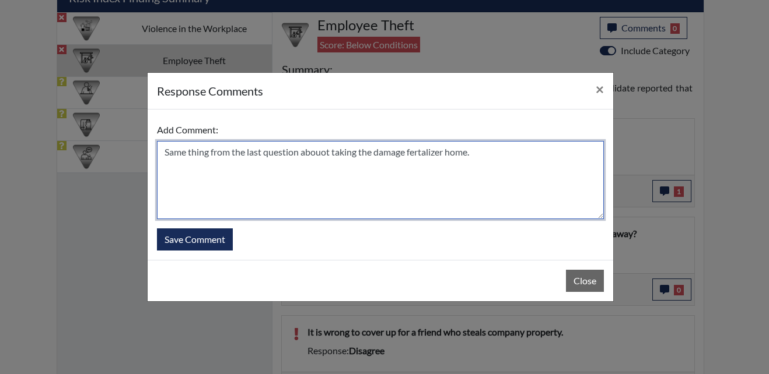
paste textarea "This would be yes or no. My workplace was throwing something away and it was a …"
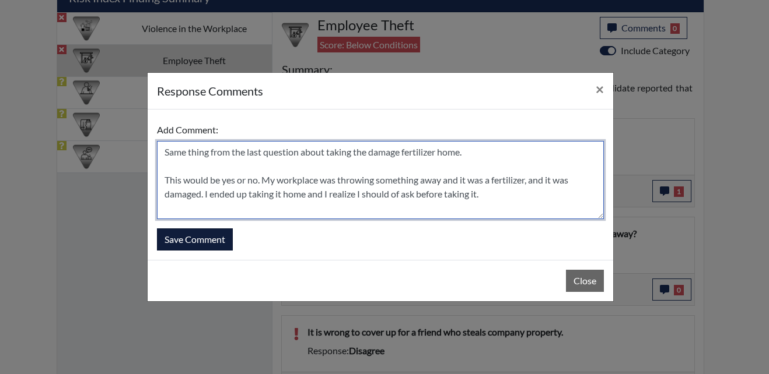
type textarea "Same thing from the last question about taking the damage fertilizer home. This…"
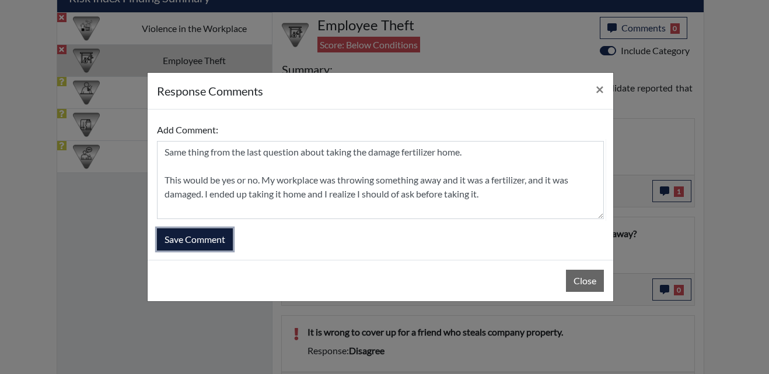
click at [188, 248] on button "Save Comment" at bounding box center [195, 240] width 76 height 22
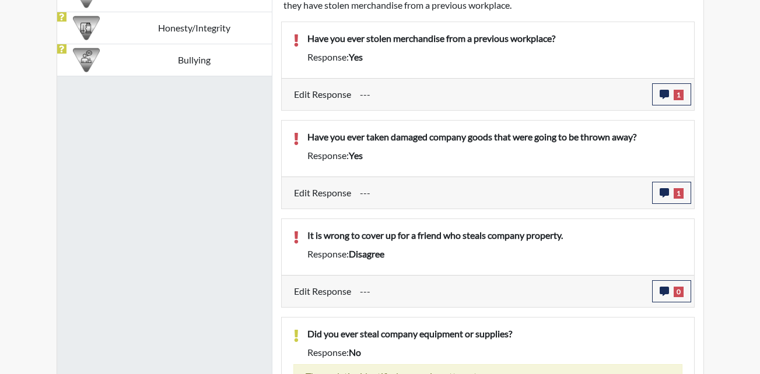
scroll to position [839, 0]
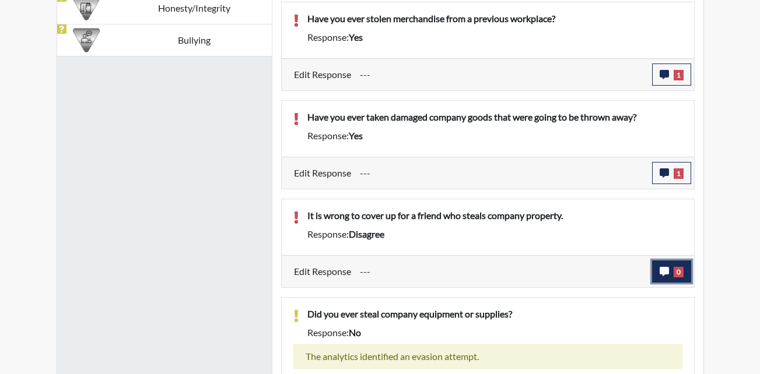
click at [664, 271] on icon "button" at bounding box center [664, 271] width 9 height 9
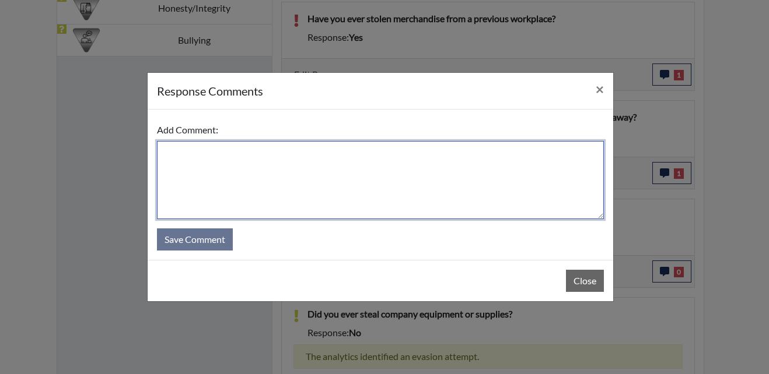
click at [264, 159] on textarea at bounding box center [380, 180] width 447 height 78
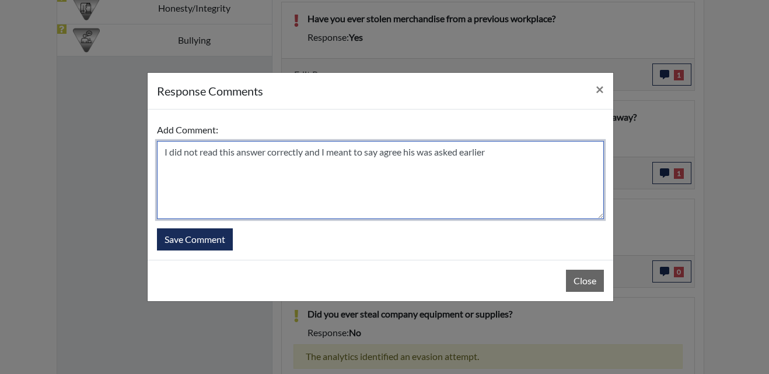
click at [497, 152] on textarea "I did not read this answer correctly and I meant to say agree his was asked ear…" at bounding box center [380, 180] width 447 height 78
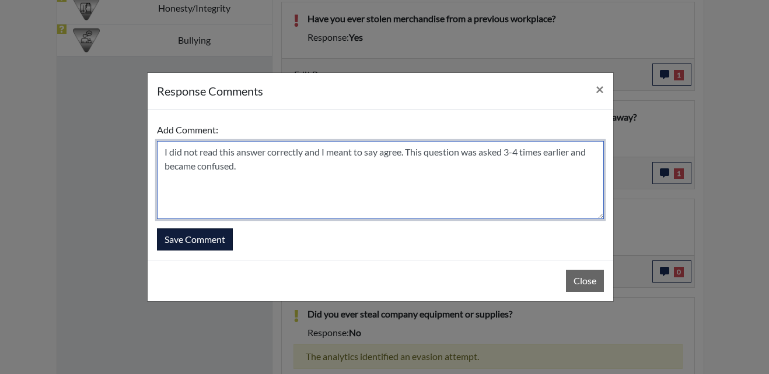
type textarea "I did not read this answer correctly and I meant to say agree. This question wa…"
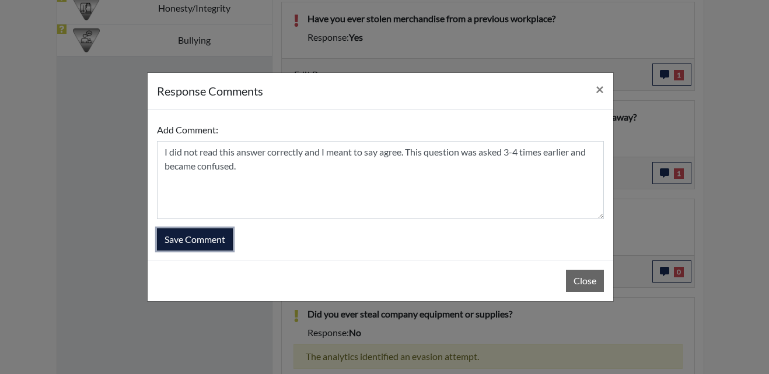
click at [212, 242] on button "Save Comment" at bounding box center [195, 240] width 76 height 22
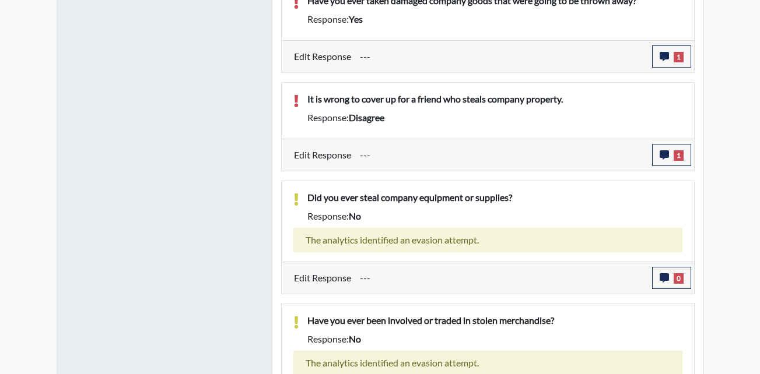
scroll to position [1014, 0]
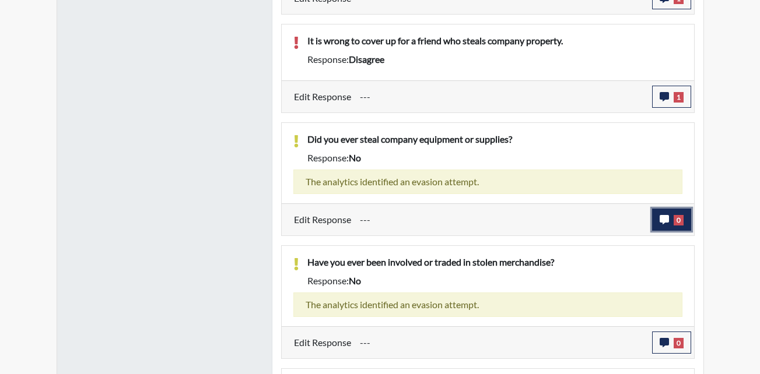
click at [668, 226] on button "0" at bounding box center [671, 220] width 39 height 22
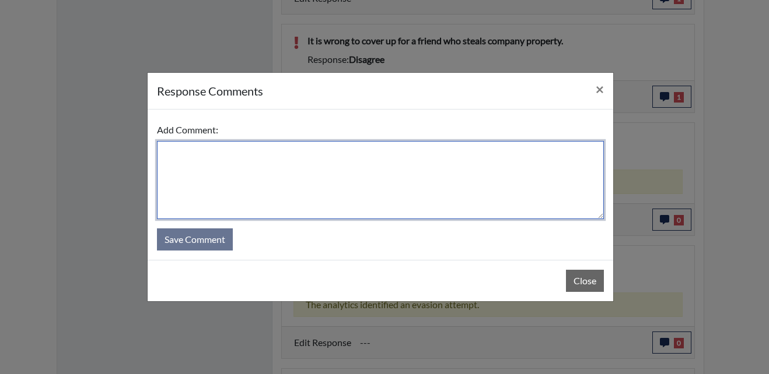
click at [296, 155] on textarea at bounding box center [380, 180] width 447 height 78
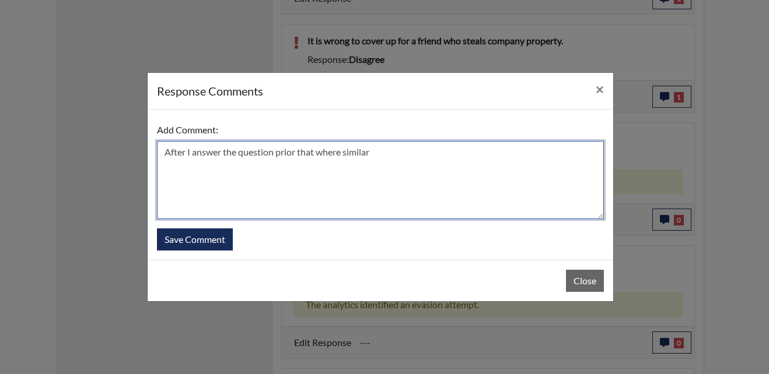
click at [405, 156] on textarea "After I answer the question prior that where similar" at bounding box center [380, 180] width 447 height 78
click at [489, 155] on textarea "After I answer the question prior that where similar I had to re-read it again." at bounding box center [380, 180] width 447 height 78
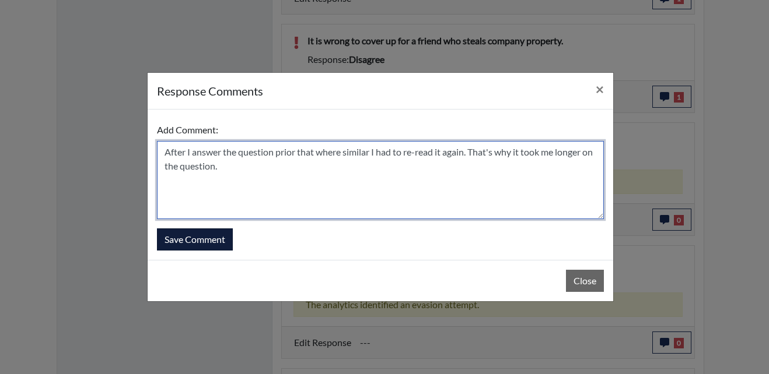
type textarea "After I answer the question prior that where similar I had to re-read it again.…"
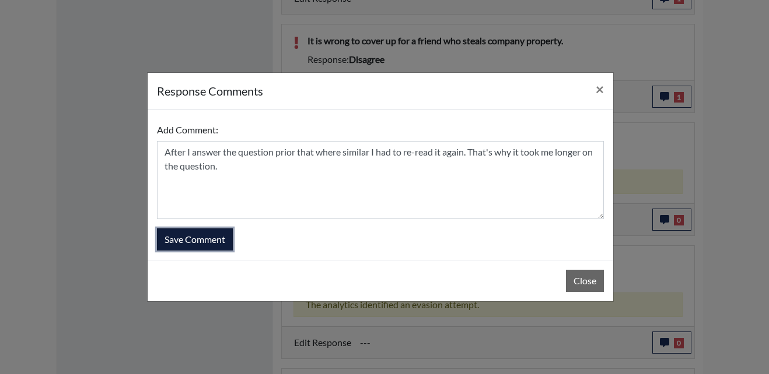
click at [181, 237] on button "Save Comment" at bounding box center [195, 240] width 76 height 22
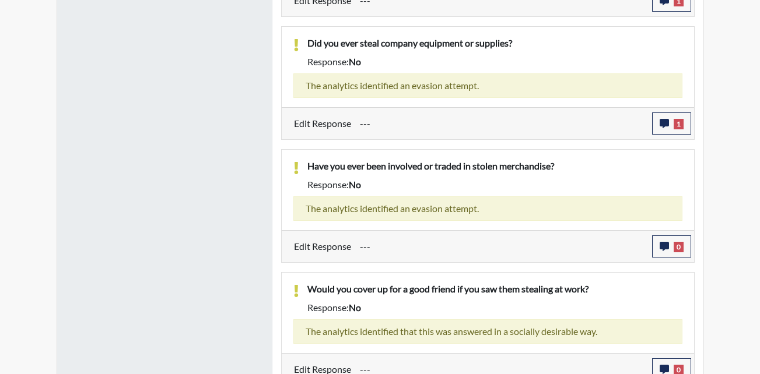
scroll to position [1131, 0]
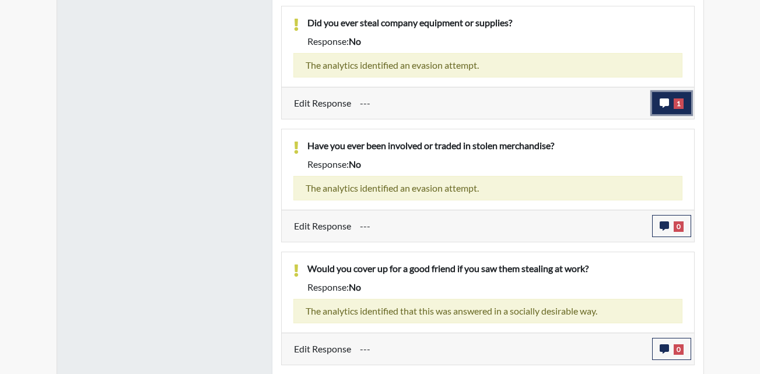
click at [683, 105] on span "1" at bounding box center [679, 104] width 10 height 10
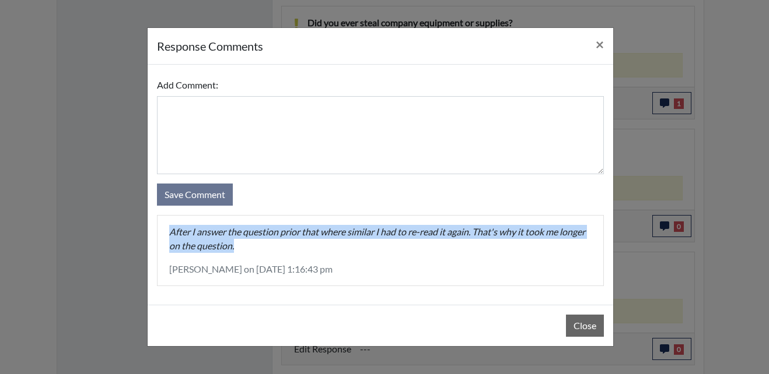
drag, startPoint x: 171, startPoint y: 231, endPoint x: 251, endPoint y: 246, distance: 81.9
click at [251, 246] on p "After I answer the question prior that where similar I had to re-read it again.…" at bounding box center [380, 239] width 422 height 28
copy p "After I answer the question prior that where similar I had to re-read it again.…"
click at [587, 331] on button "Close" at bounding box center [585, 326] width 38 height 22
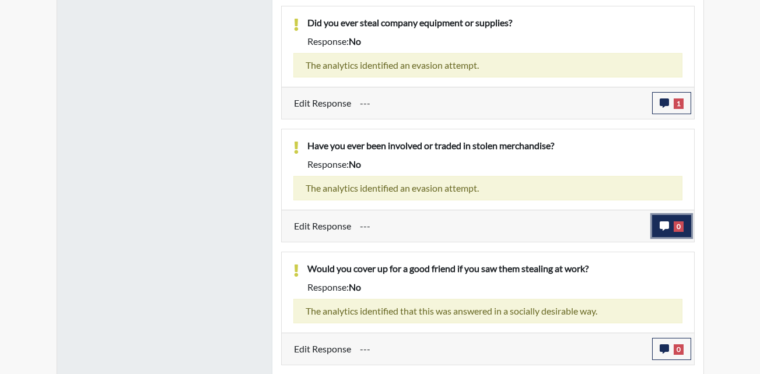
click at [674, 233] on button "0" at bounding box center [671, 226] width 39 height 22
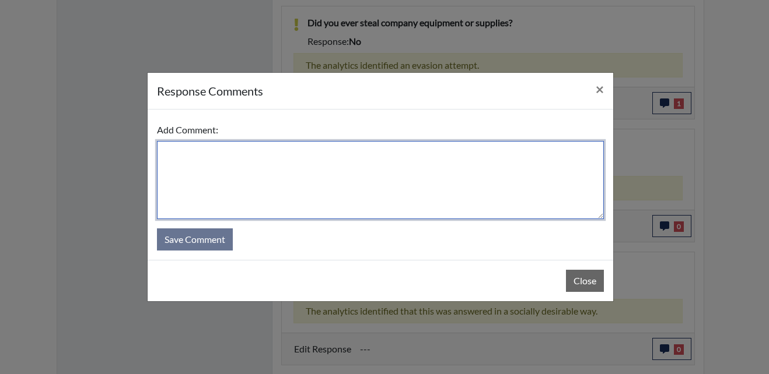
click at [335, 175] on textarea at bounding box center [380, 180] width 447 height 78
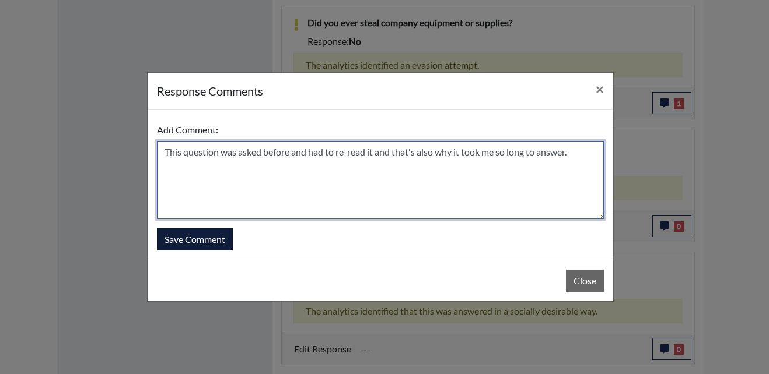
type textarea "This question was asked before and had to re-read it and that's also why it too…"
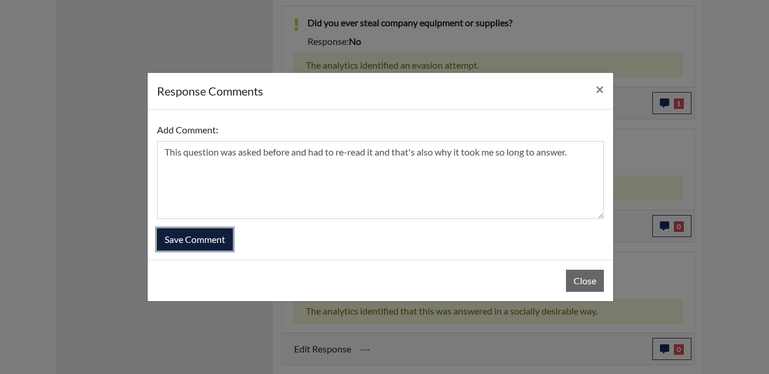
click at [207, 232] on button "Save Comment" at bounding box center [195, 240] width 76 height 22
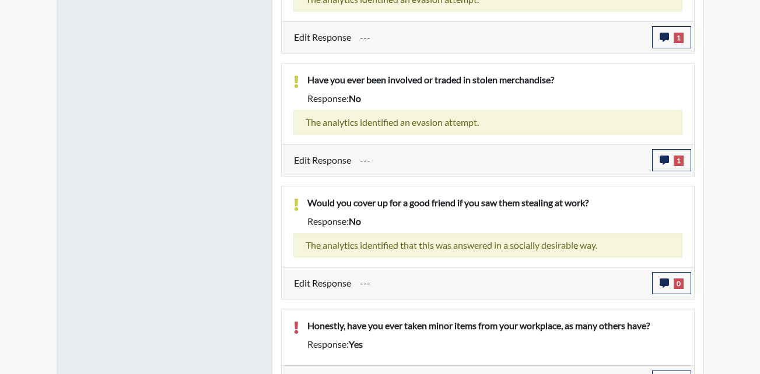
scroll to position [1221, 0]
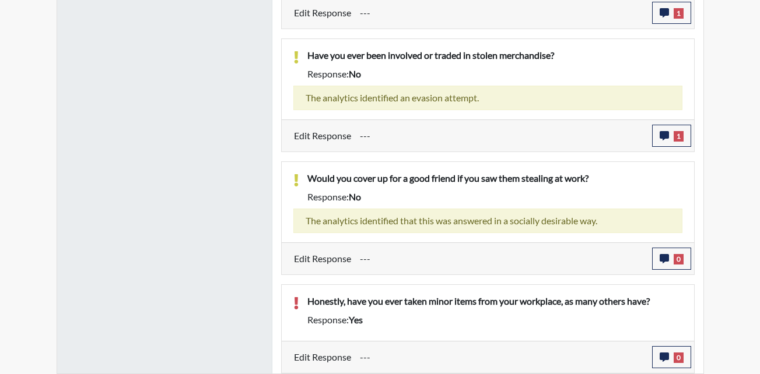
click at [414, 313] on div "Response: yes" at bounding box center [495, 320] width 393 height 14
click at [667, 355] on icon "button" at bounding box center [664, 357] width 9 height 9
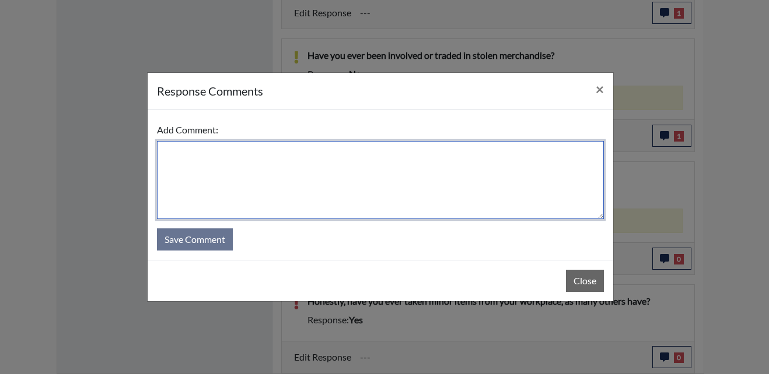
click at [265, 171] on textarea at bounding box center [380, 180] width 447 height 78
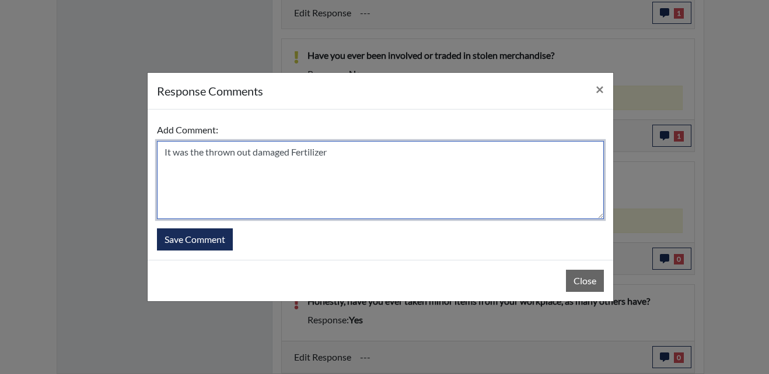
click at [341, 156] on textarea "It was the thrown out damaged Fertilizer" at bounding box center [380, 180] width 447 height 78
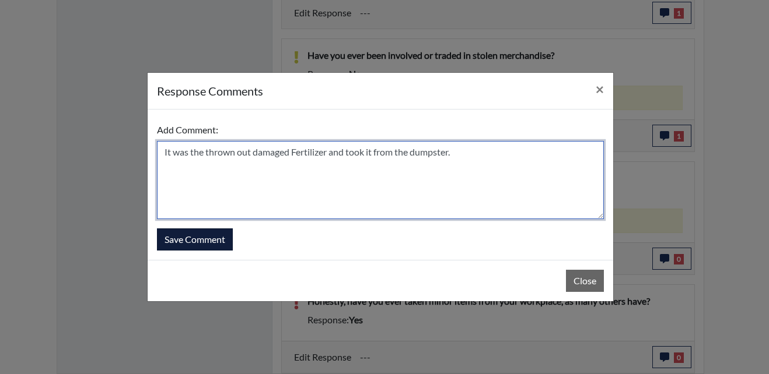
type textarea "It was the thrown out damaged Fertilizer and took it from the dumpster."
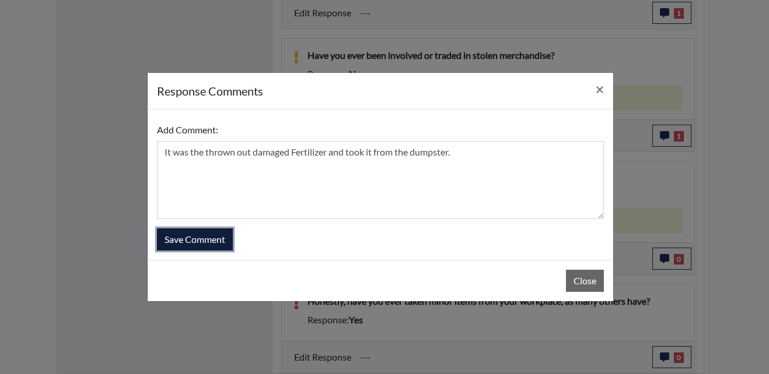
click at [192, 240] on button "Save Comment" at bounding box center [195, 240] width 76 height 22
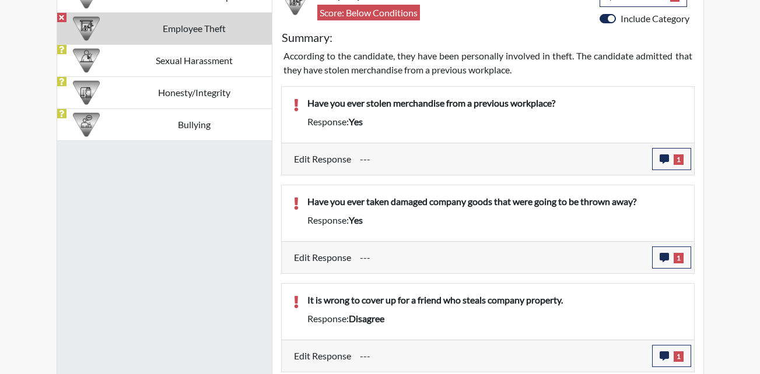
scroll to position [580, 0]
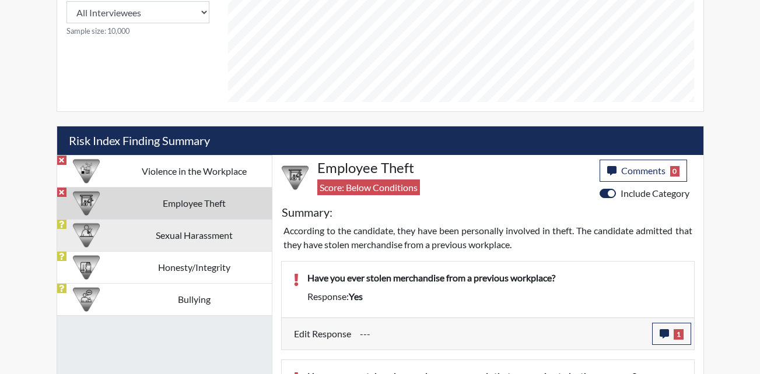
click at [192, 242] on td "Sexual Harassment" at bounding box center [193, 235] width 155 height 32
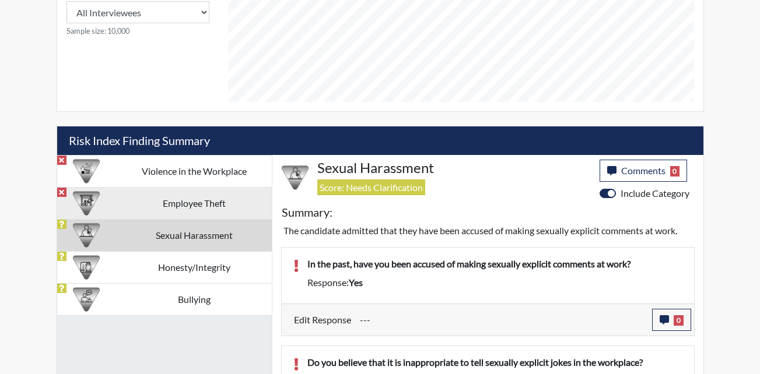
click at [185, 208] on td "Employee Theft" at bounding box center [193, 203] width 155 height 32
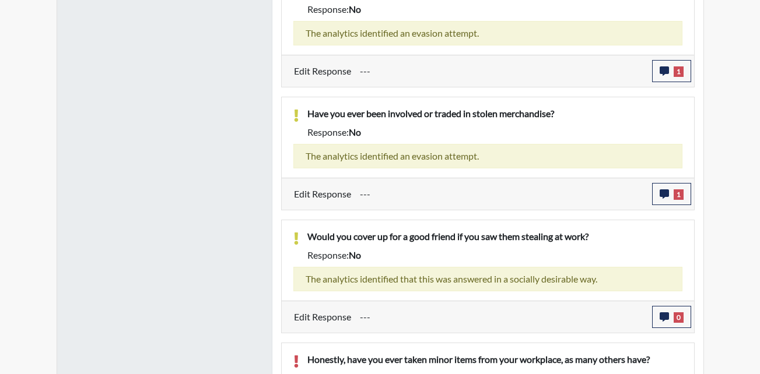
scroll to position [1221, 0]
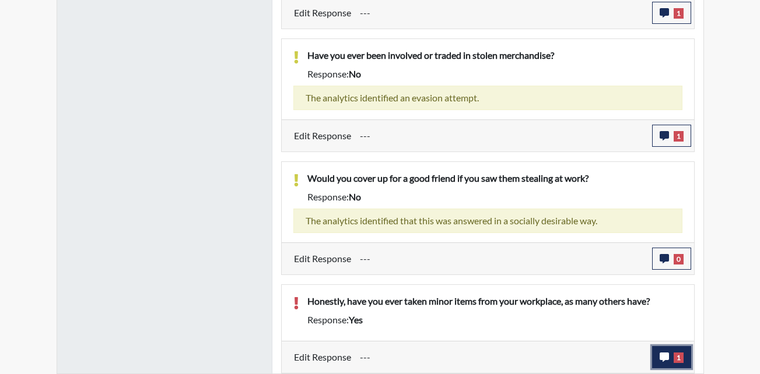
click at [678, 358] on span "1" at bounding box center [679, 358] width 10 height 10
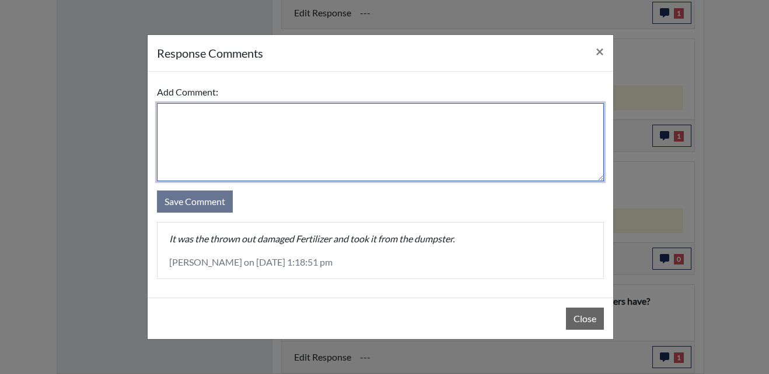
click at [268, 153] on textarea at bounding box center [380, 142] width 447 height 78
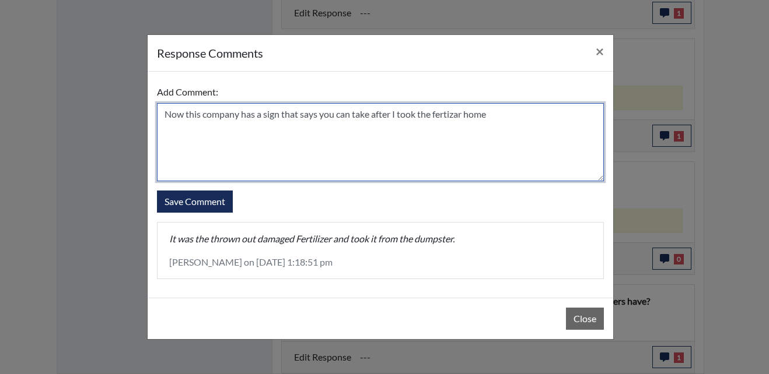
drag, startPoint x: 454, startPoint y: 118, endPoint x: 464, endPoint y: 111, distance: 11.3
drag, startPoint x: 503, startPoint y: 118, endPoint x: 26, endPoint y: 116, distance: 477.1
click at [26, 116] on div "response Comments × Add Comment: Now this company has a sign that says you can …" at bounding box center [384, 187] width 769 height 374
type textarea "Now this company has a sign that says you can take after I took the fertilizer …"
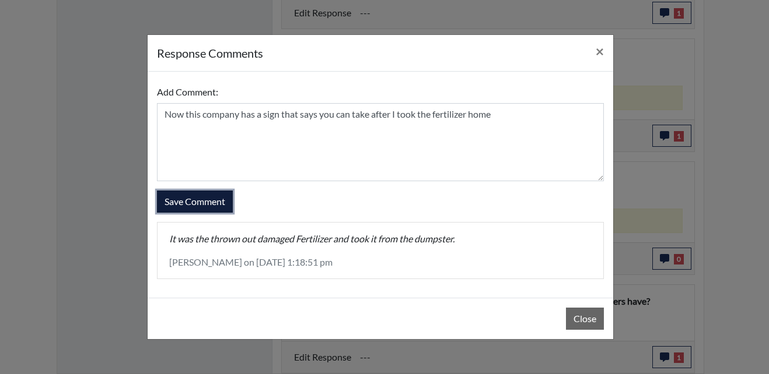
drag, startPoint x: 205, startPoint y: 197, endPoint x: 272, endPoint y: 222, distance: 71.3
click at [205, 197] on button "Save Comment" at bounding box center [195, 202] width 76 height 22
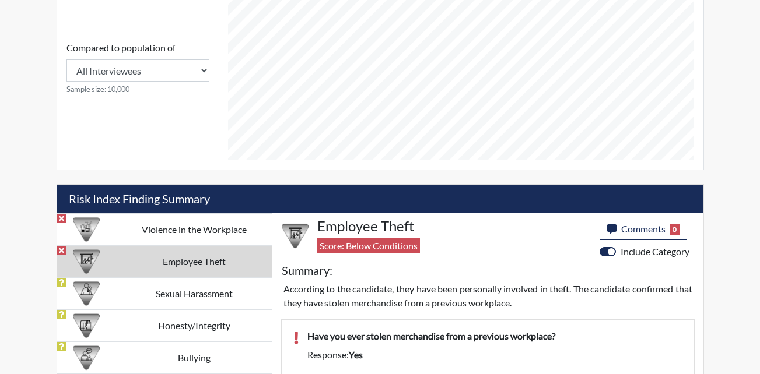
scroll to position [638, 0]
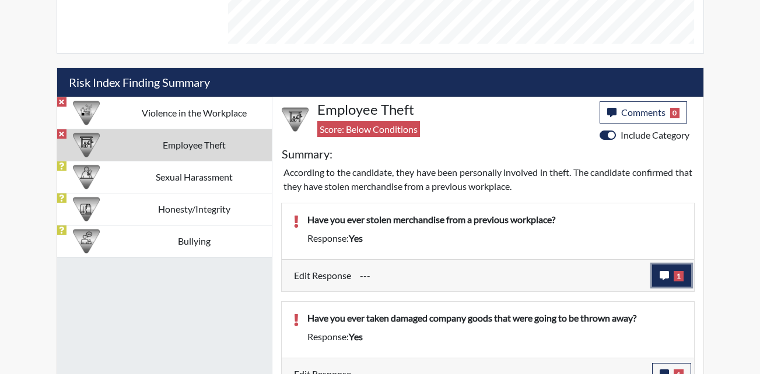
click at [660, 271] on icon "button" at bounding box center [664, 275] width 9 height 9
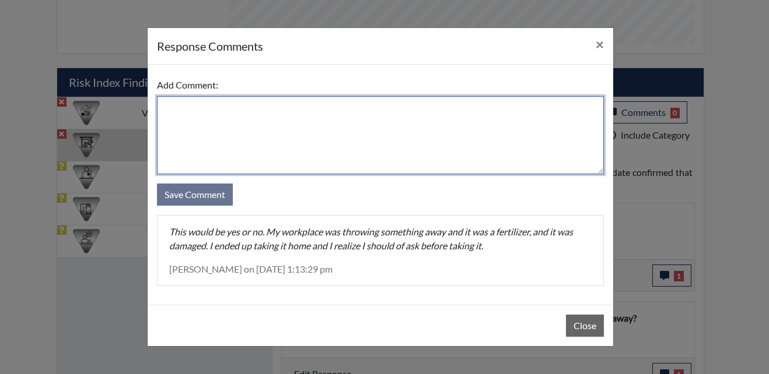
click at [256, 130] on textarea at bounding box center [380, 135] width 447 height 78
paste textarea "Now this company has a sign that says you can take after I took the fertilizer …"
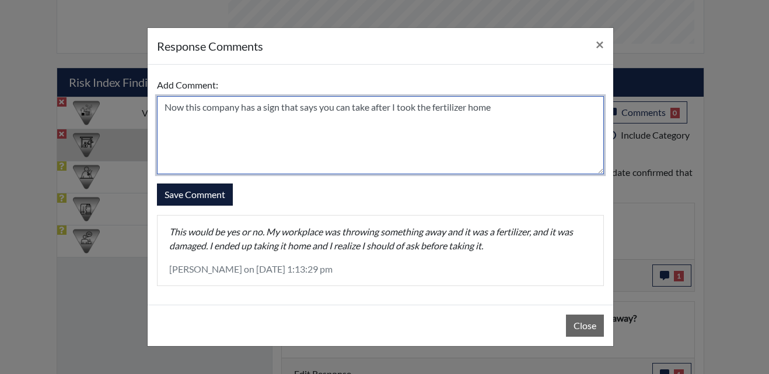
type textarea "Now this company has a sign that says you can take after I took the fertilizer …"
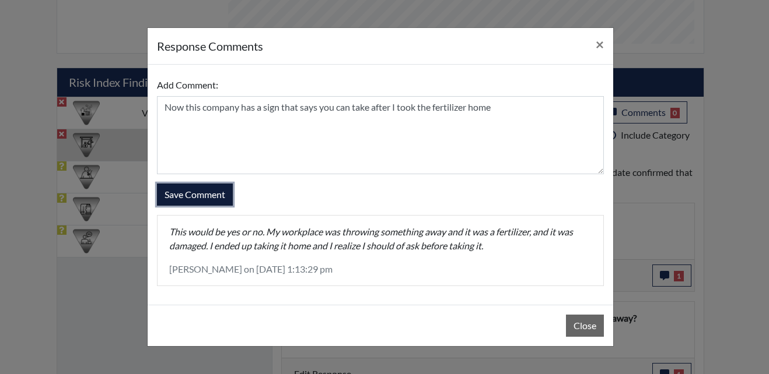
click at [208, 197] on button "Save Comment" at bounding box center [195, 195] width 76 height 22
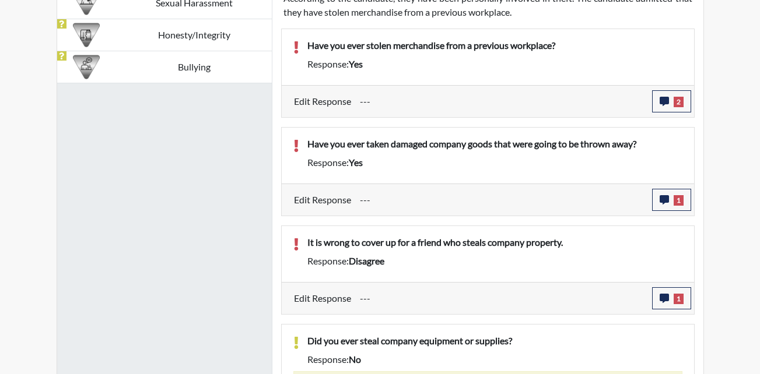
scroll to position [813, 0]
click at [665, 192] on button "1" at bounding box center [671, 199] width 39 height 22
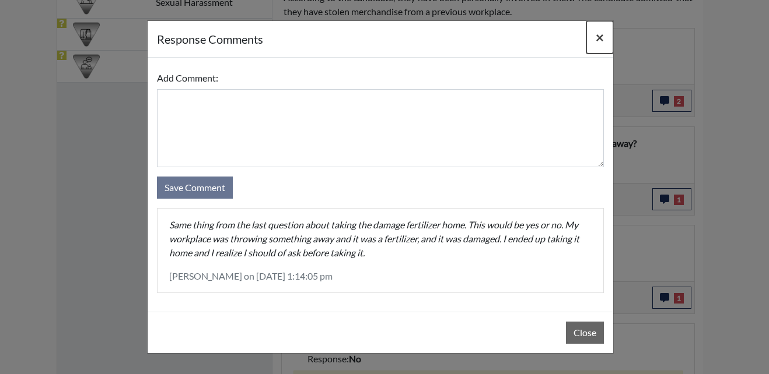
click at [599, 33] on span "×" at bounding box center [599, 37] width 8 height 17
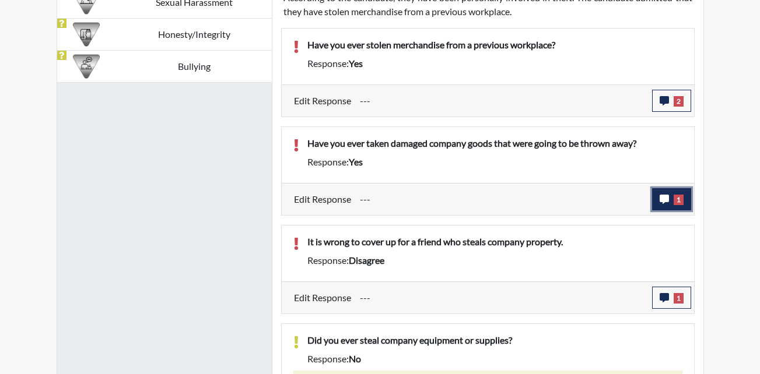
click at [675, 193] on button "1" at bounding box center [671, 199] width 39 height 22
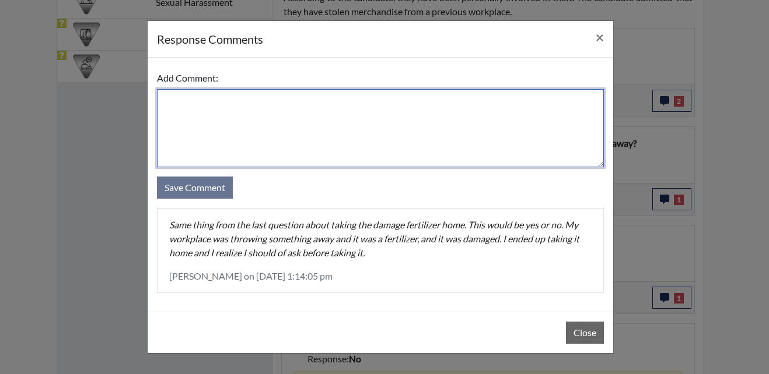
click at [316, 124] on textarea at bounding box center [380, 128] width 447 height 78
paste textarea "Now this company has a sign that says you can take after I took the fertilizer …"
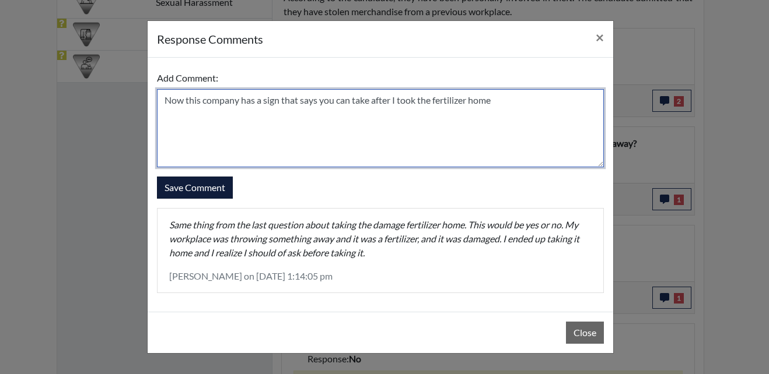
type textarea "Now this company has a sign that says you can take after I took the fertilizer …"
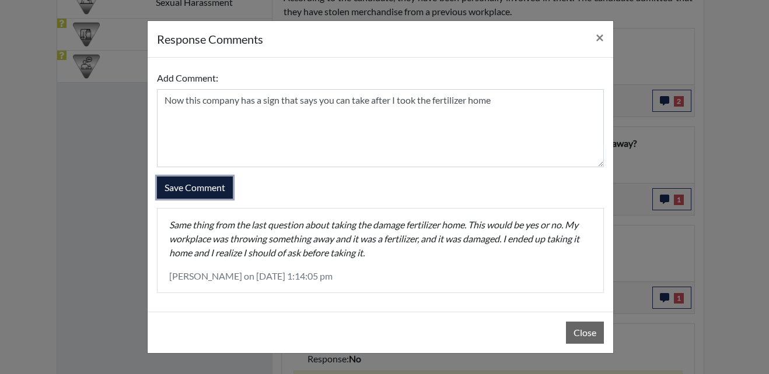
click at [201, 196] on button "Save Comment" at bounding box center [195, 188] width 76 height 22
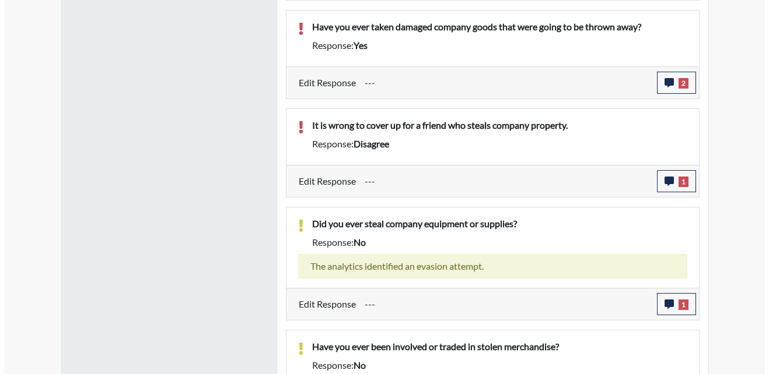
scroll to position [194, 485]
click at [677, 184] on span "1" at bounding box center [679, 182] width 10 height 10
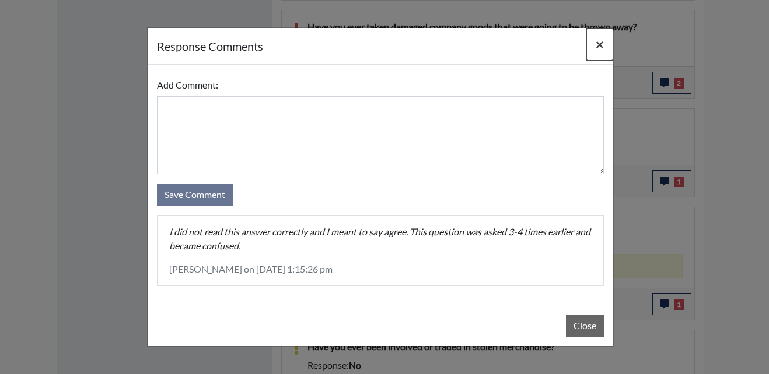
click at [594, 44] on button "×" at bounding box center [599, 44] width 27 height 33
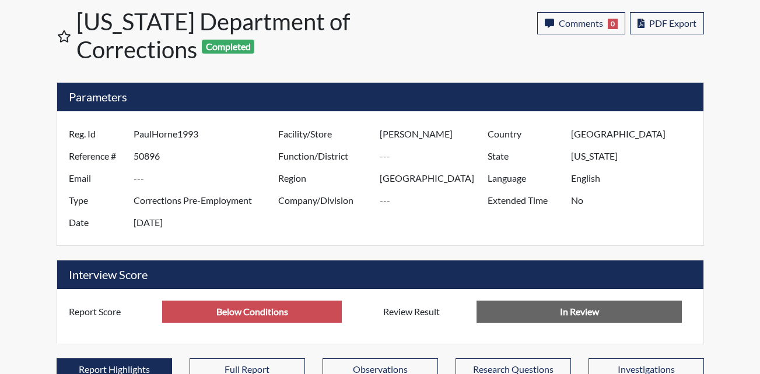
scroll to position [58, 0]
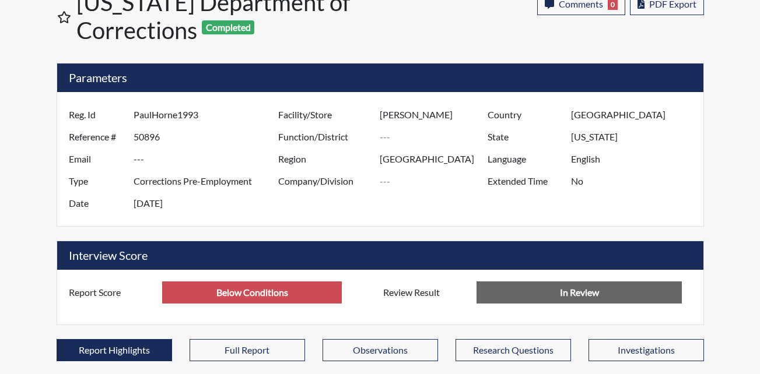
click at [198, 115] on input "PaulHorne1993" at bounding box center [208, 115] width 148 height 22
drag, startPoint x: 166, startPoint y: 140, endPoint x: 133, endPoint y: 136, distance: 33.4
click at [134, 136] on input "50896" at bounding box center [208, 137] width 148 height 22
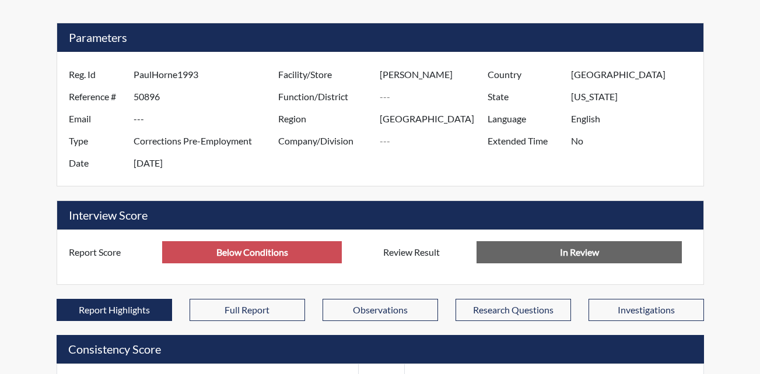
scroll to position [0, 0]
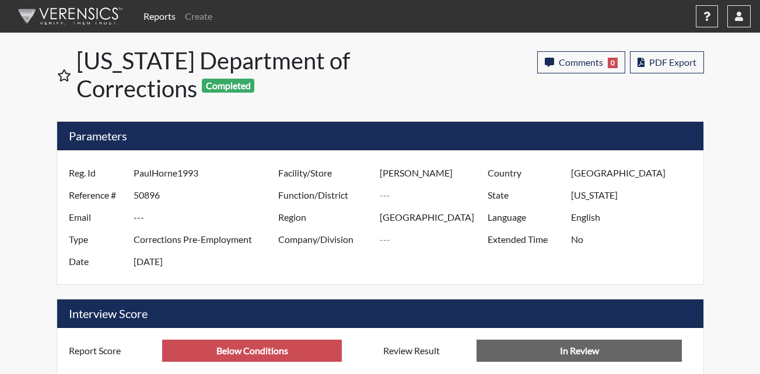
drag, startPoint x: 209, startPoint y: 176, endPoint x: 135, endPoint y: 170, distance: 74.3
click at [135, 170] on input "PaulHorne1993" at bounding box center [208, 173] width 148 height 22
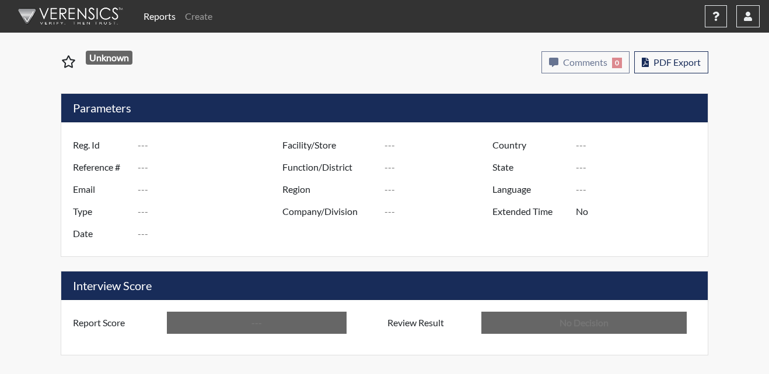
type input "PaulHorne1993"
type input "50896"
type input "---"
type input "Corrections Pre-Employment"
type input "[DATE]"
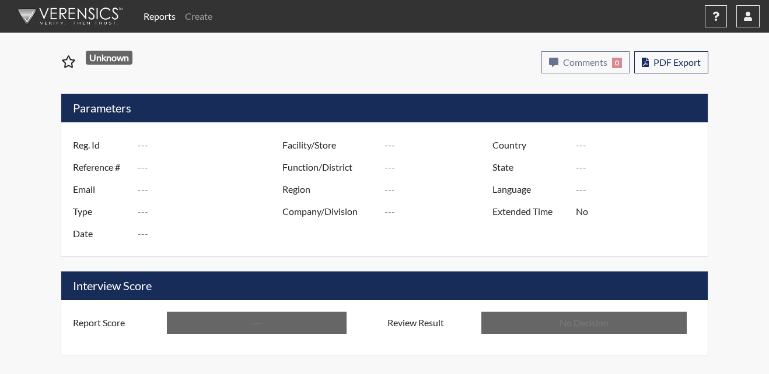
type input "[PERSON_NAME]"
type input "[GEOGRAPHIC_DATA]"
type input "[US_STATE]"
type input "English"
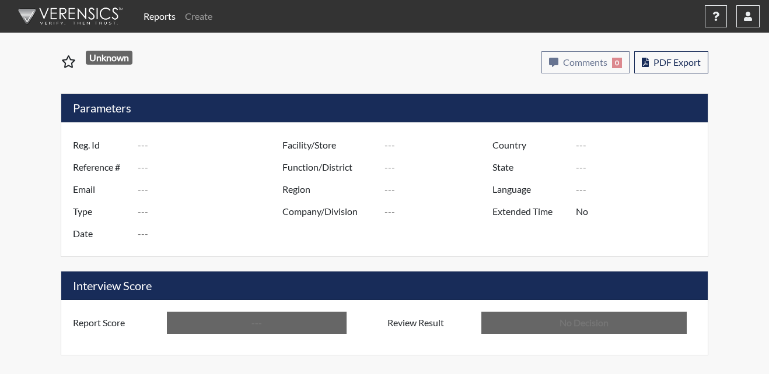
type input "Below Conditions"
type input "In Review"
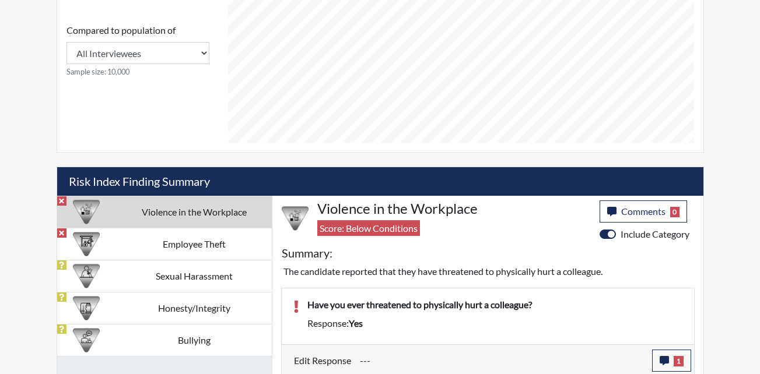
scroll to position [542, 0]
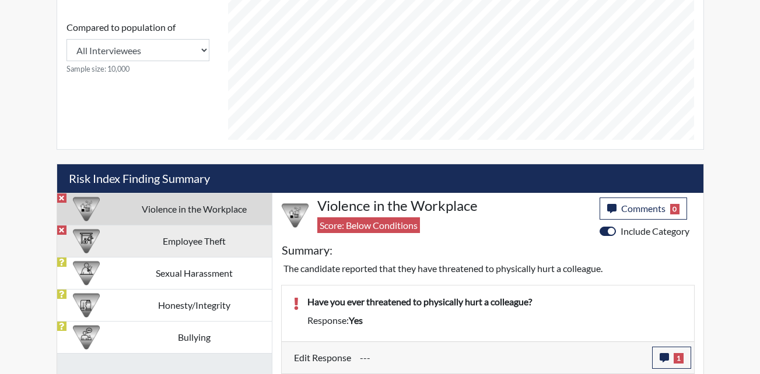
click at [178, 241] on td "Employee Theft" at bounding box center [193, 241] width 155 height 32
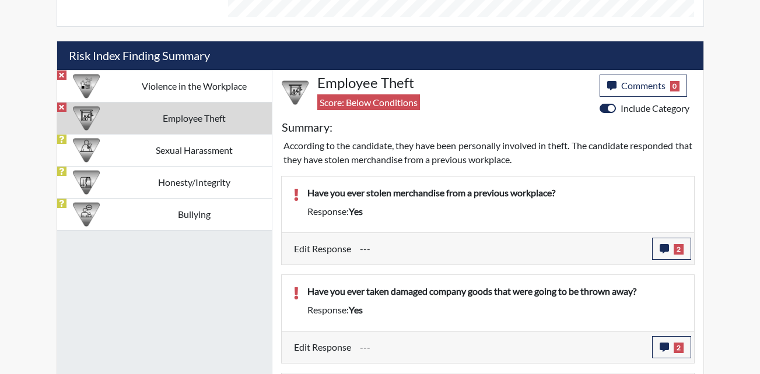
scroll to position [580, 0]
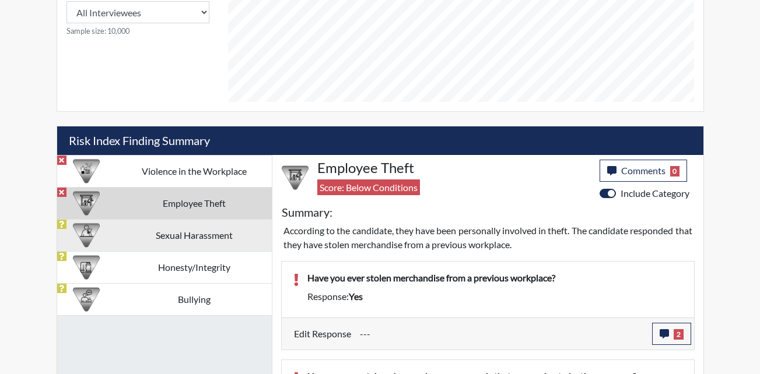
click at [133, 244] on td "Sexual Harassment" at bounding box center [193, 235] width 155 height 32
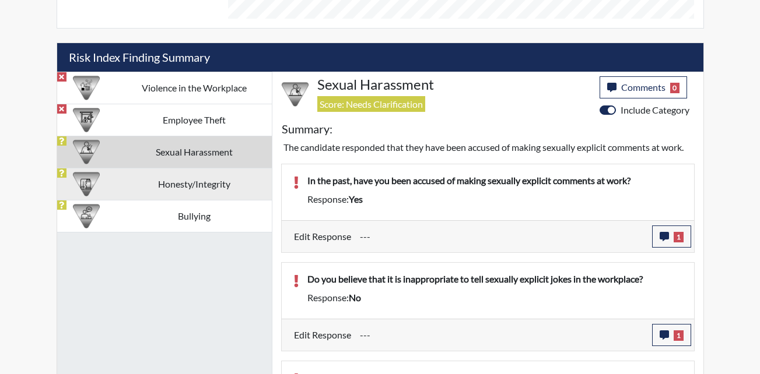
click at [149, 172] on td "Honesty/Integrity" at bounding box center [193, 184] width 155 height 32
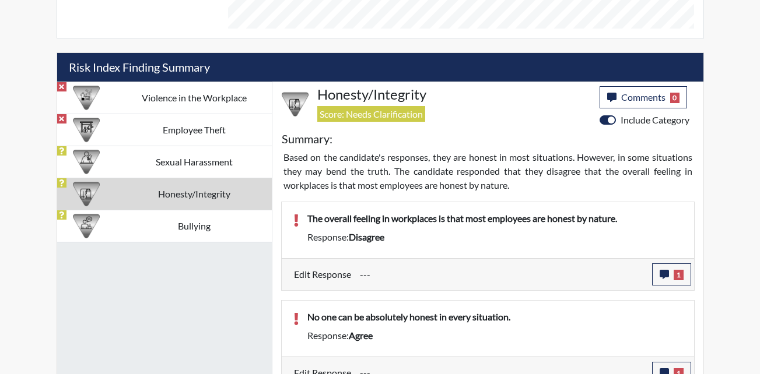
click at [122, 232] on td "Bullying" at bounding box center [193, 226] width 155 height 32
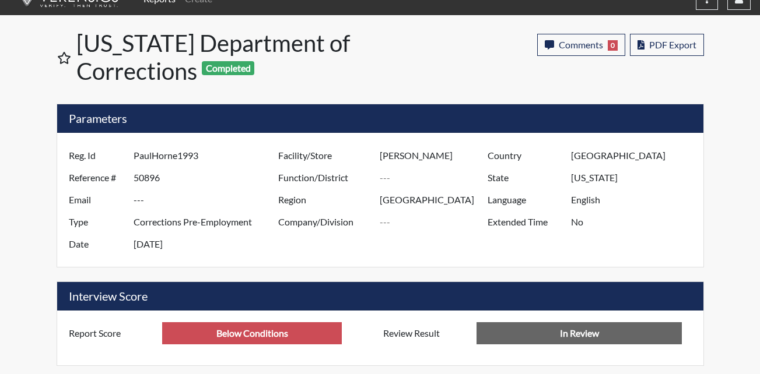
scroll to position [0, 0]
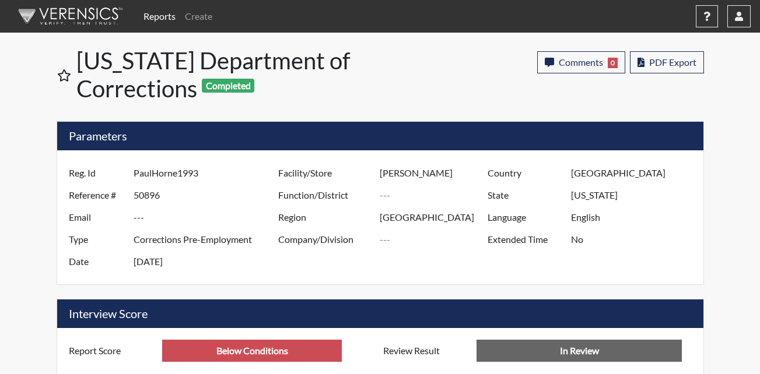
click at [409, 72] on div "Comments 0 report Comments × Add Comment: Save Comment Close PDF Export" at bounding box center [551, 77] width 323 height 61
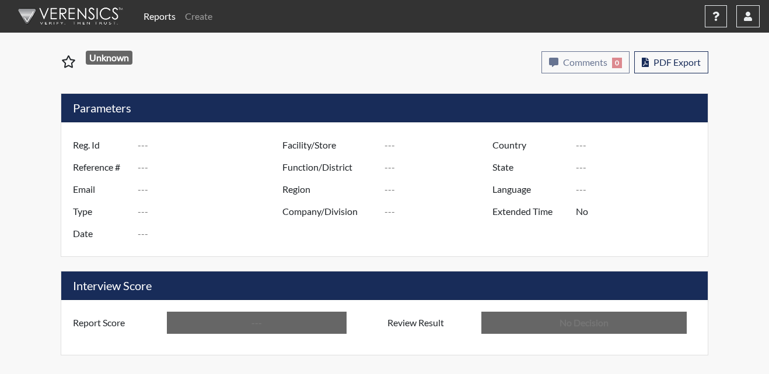
type input "PaulHorne1993"
type input "50896"
type input "---"
type input "Corrections Pre-Employment"
type input "[DATE]"
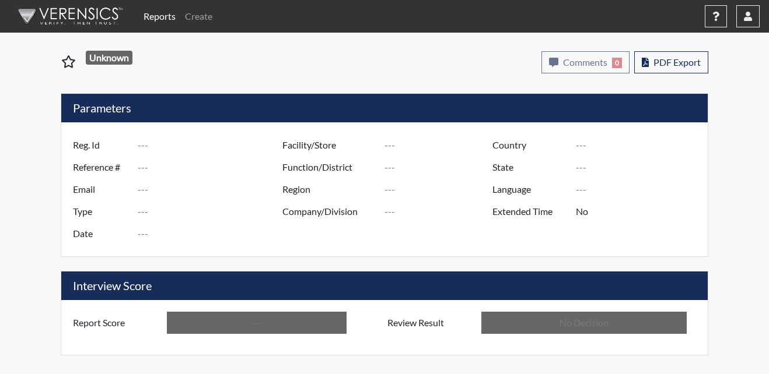
type input "[PERSON_NAME]"
type input "[GEOGRAPHIC_DATA]"
type input "[US_STATE]"
type input "English"
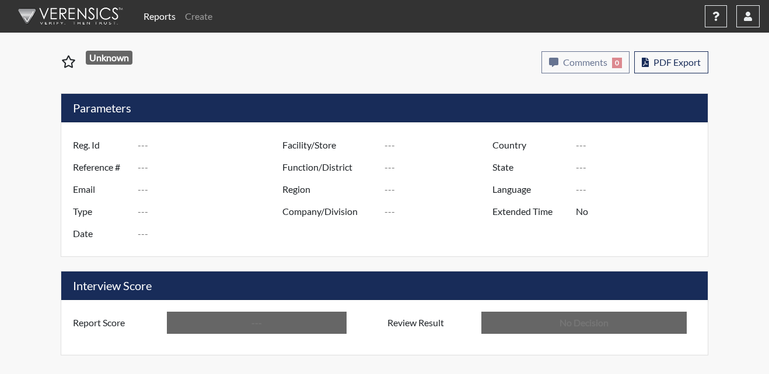
type input "Below Conditions"
type input "In Review"
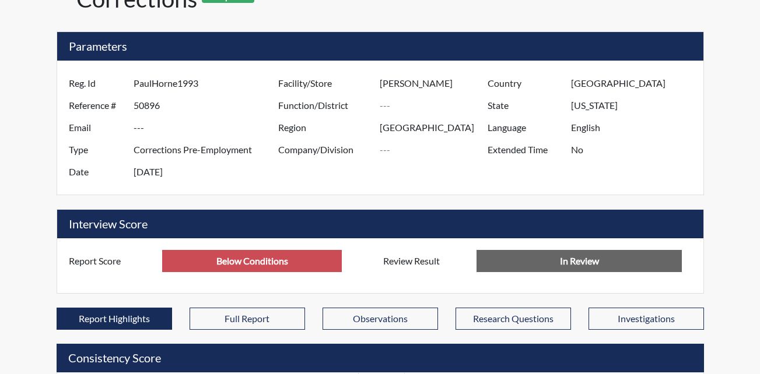
scroll to position [58, 0]
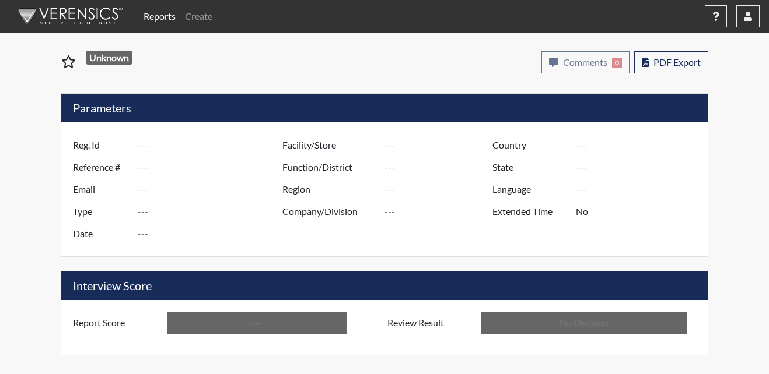
type input "PaulHorne1993"
type input "50896"
type input "---"
type input "Corrections Pre-Employment"
type input "[DATE]"
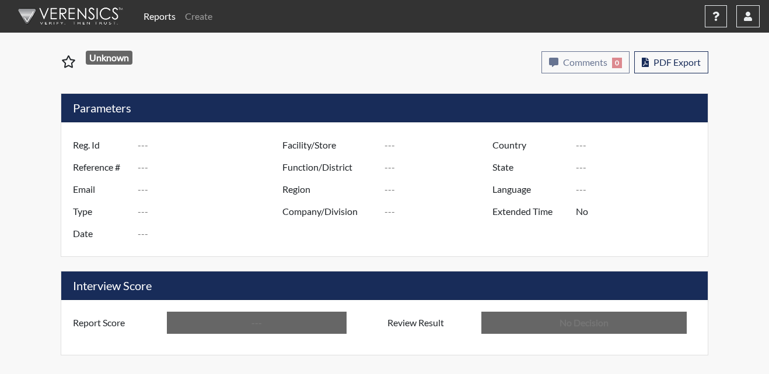
type input "[PERSON_NAME]"
type input "[GEOGRAPHIC_DATA]"
type input "[US_STATE]"
type input "English"
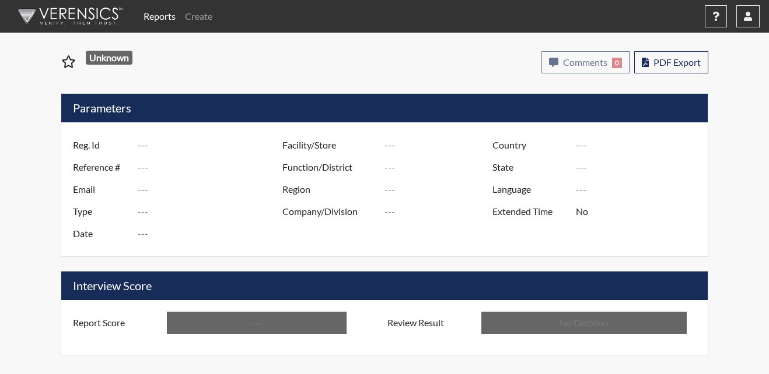
type input "Below Conditions"
type input "In Review"
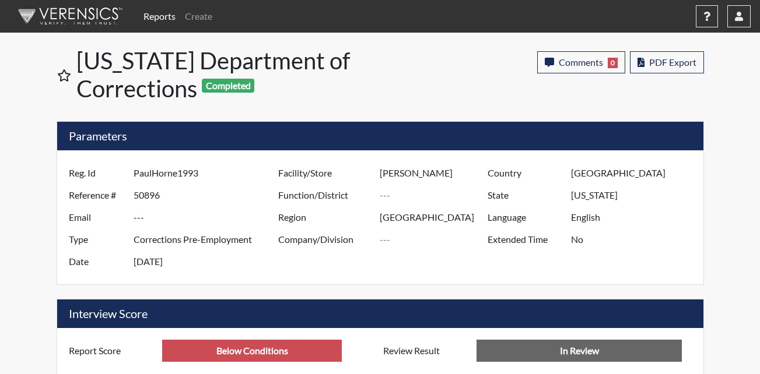
scroll to position [194, 485]
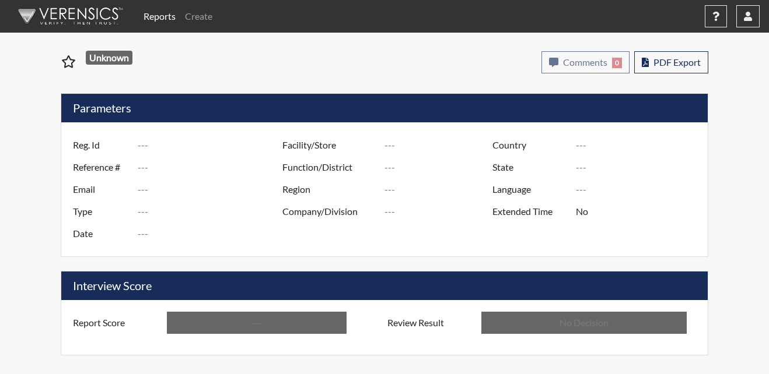
type input "PaulHorne1993"
type input "50896"
type input "---"
type input "Corrections Pre-Employment"
type input "[DATE]"
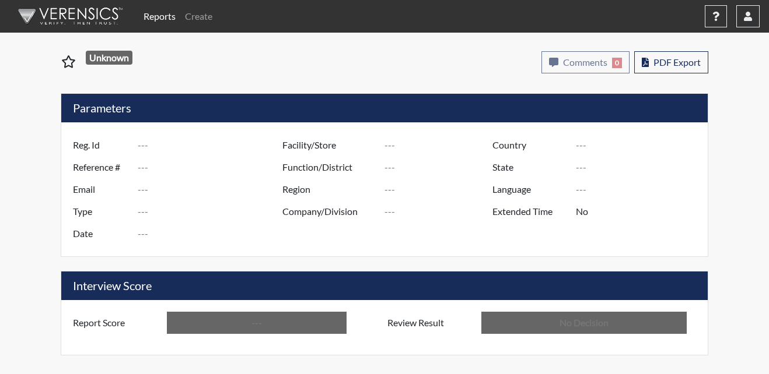
type input "[PERSON_NAME]"
type input "[GEOGRAPHIC_DATA]"
type input "[US_STATE]"
type input "English"
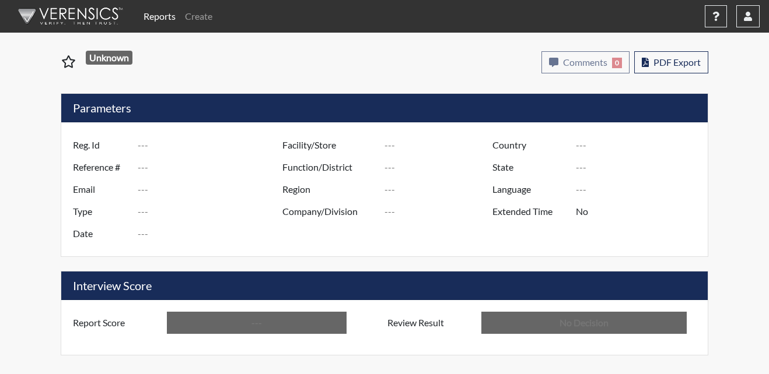
type input "Below Conditions"
type input "In Review"
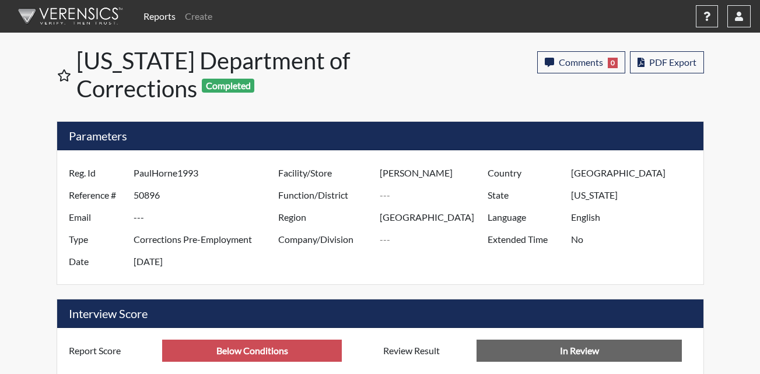
scroll to position [194, 485]
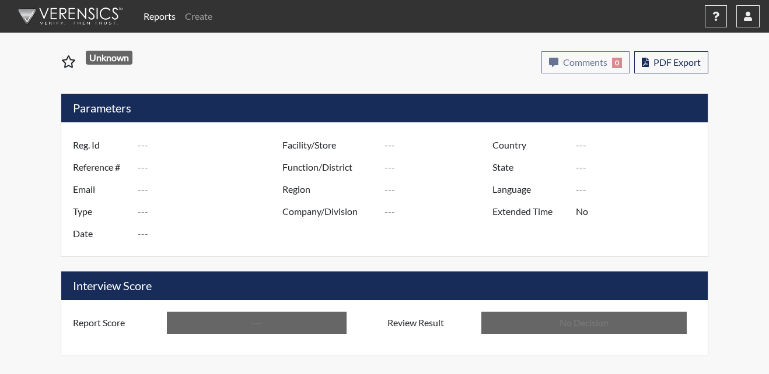
type input "PaulHorne1993"
type input "50896"
type input "---"
type input "Corrections Pre-Employment"
type input "[DATE]"
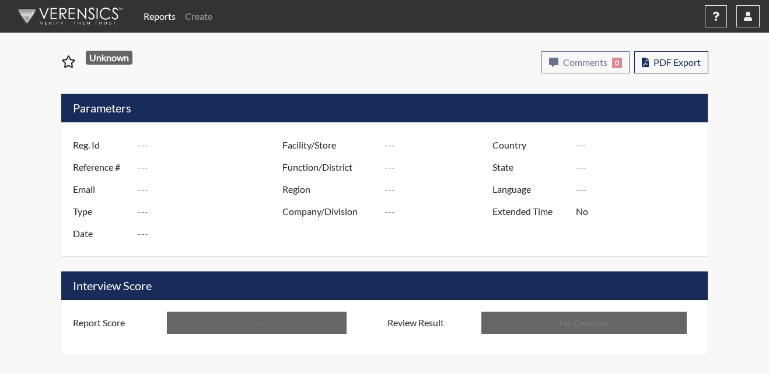
type input "[PERSON_NAME]"
type input "[GEOGRAPHIC_DATA]"
type input "[US_STATE]"
type input "English"
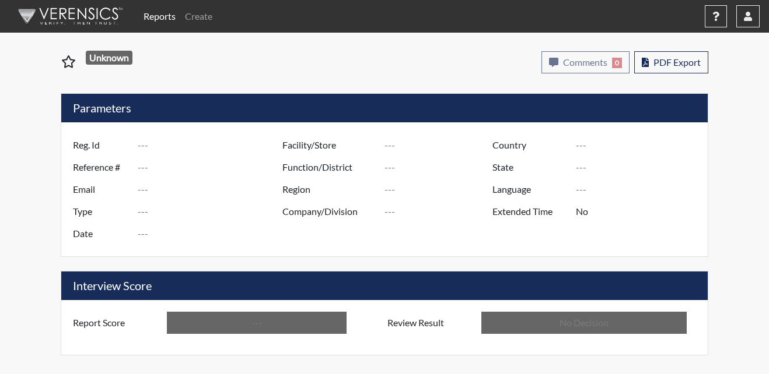
type input "Above Conditions"
type input "In Review"
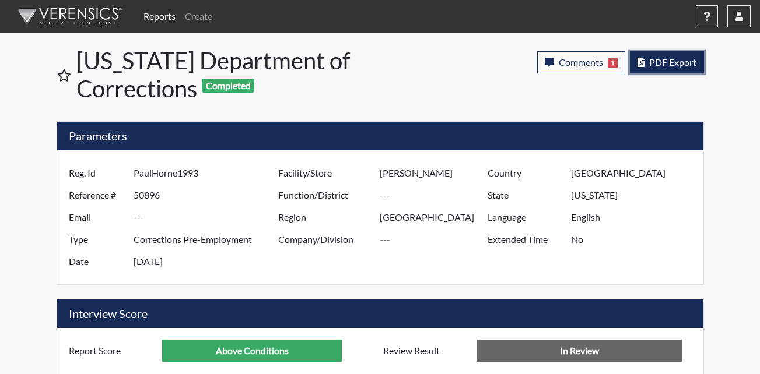
click at [651, 69] on button "PDF Export" at bounding box center [667, 62] width 74 height 22
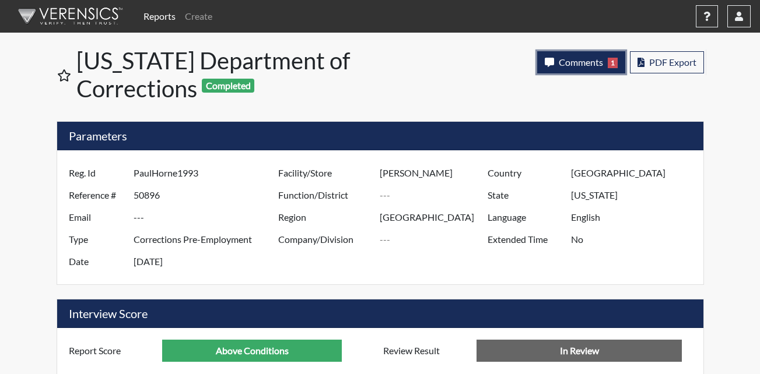
click at [569, 55] on button "Comments 1" at bounding box center [581, 62] width 88 height 22
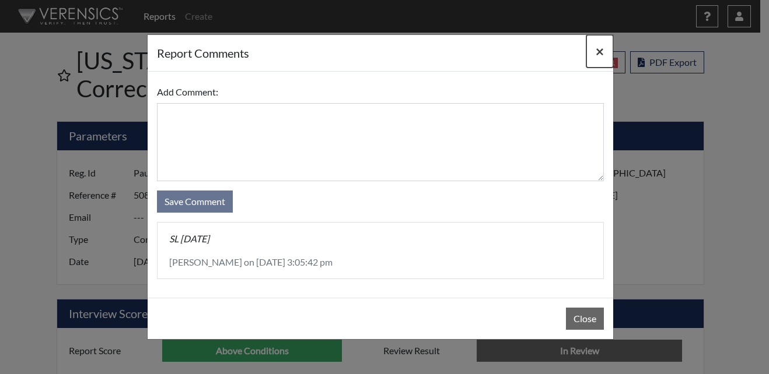
click at [598, 45] on span "×" at bounding box center [599, 51] width 8 height 17
